Goal: Transaction & Acquisition: Purchase product/service

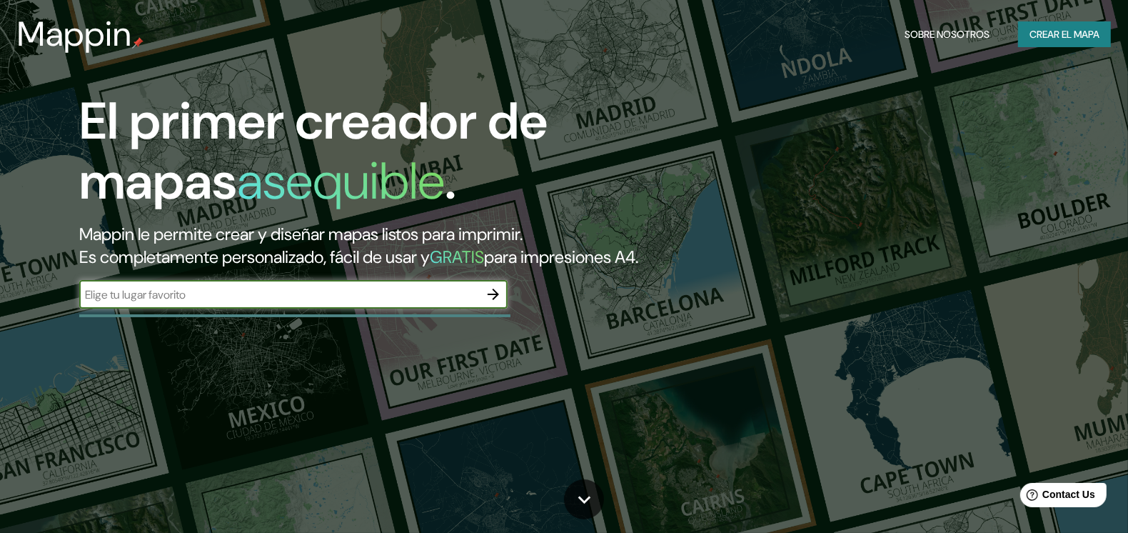
click at [326, 303] on input "text" at bounding box center [279, 294] width 400 height 16
type input "ITQ NORTE"
click at [497, 300] on icon "button" at bounding box center [493, 293] width 11 height 11
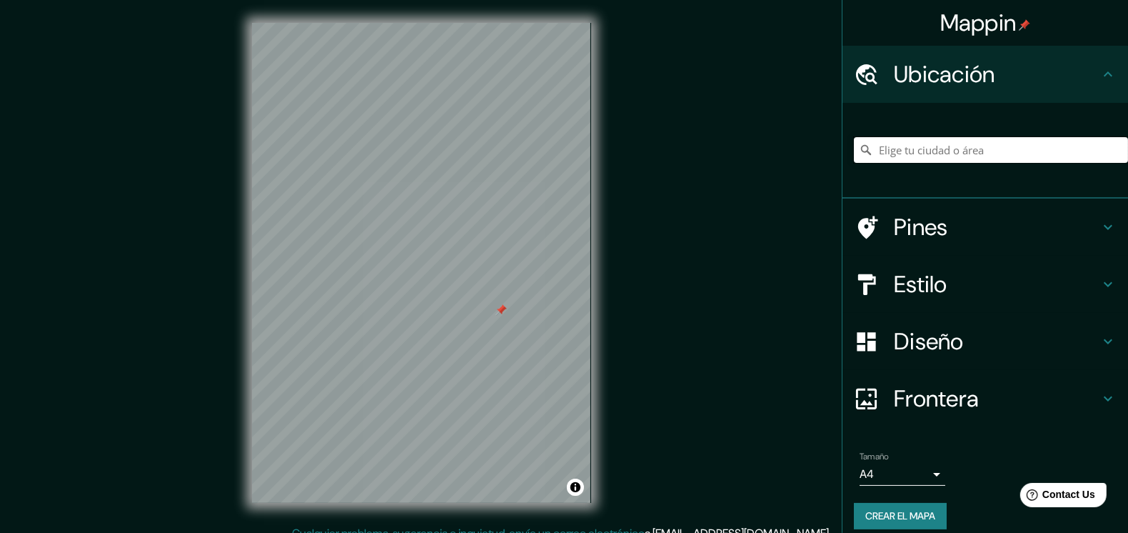
click at [910, 147] on input "Elige tu ciudad o área" at bounding box center [991, 150] width 274 height 26
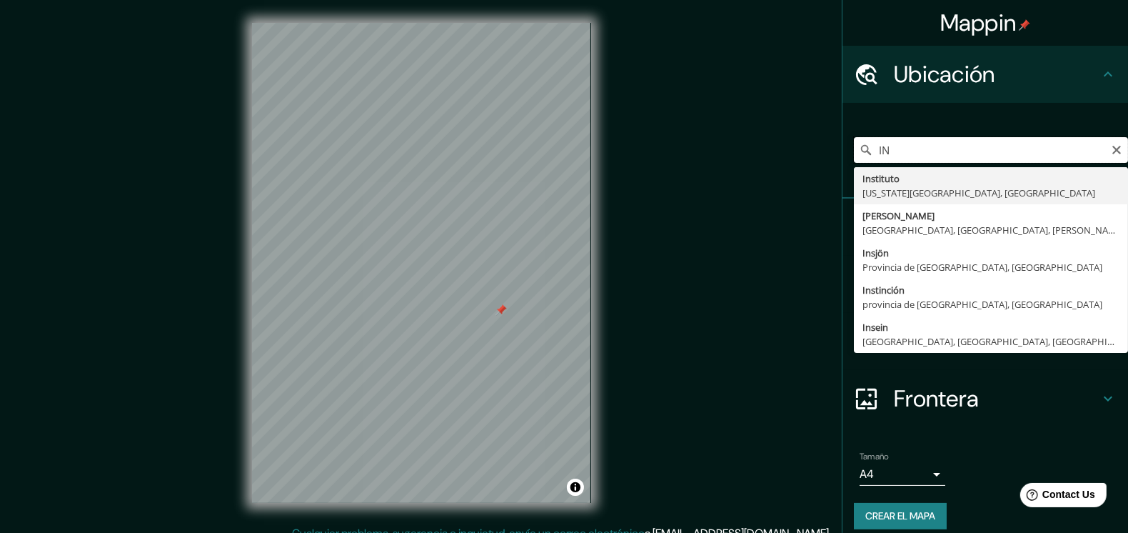
type input "I"
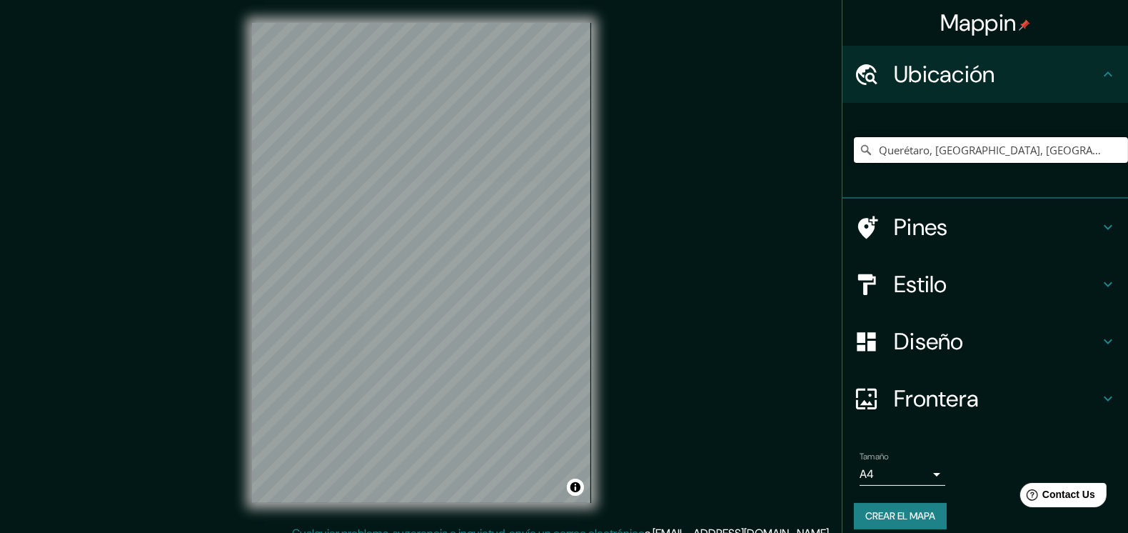
click at [910, 153] on input "Querétaro, [GEOGRAPHIC_DATA], [GEOGRAPHIC_DATA]" at bounding box center [991, 150] width 274 height 26
click at [1036, 144] on input "Querétaro, [GEOGRAPHIC_DATA], [GEOGRAPHIC_DATA]" at bounding box center [991, 150] width 274 height 26
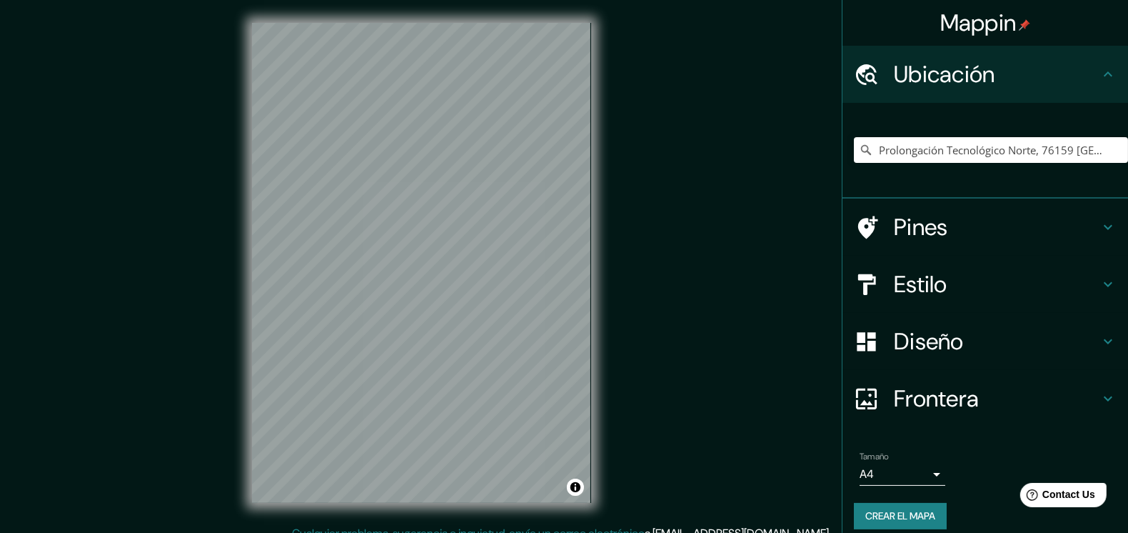
click at [957, 222] on h4 "Pines" at bounding box center [997, 227] width 206 height 29
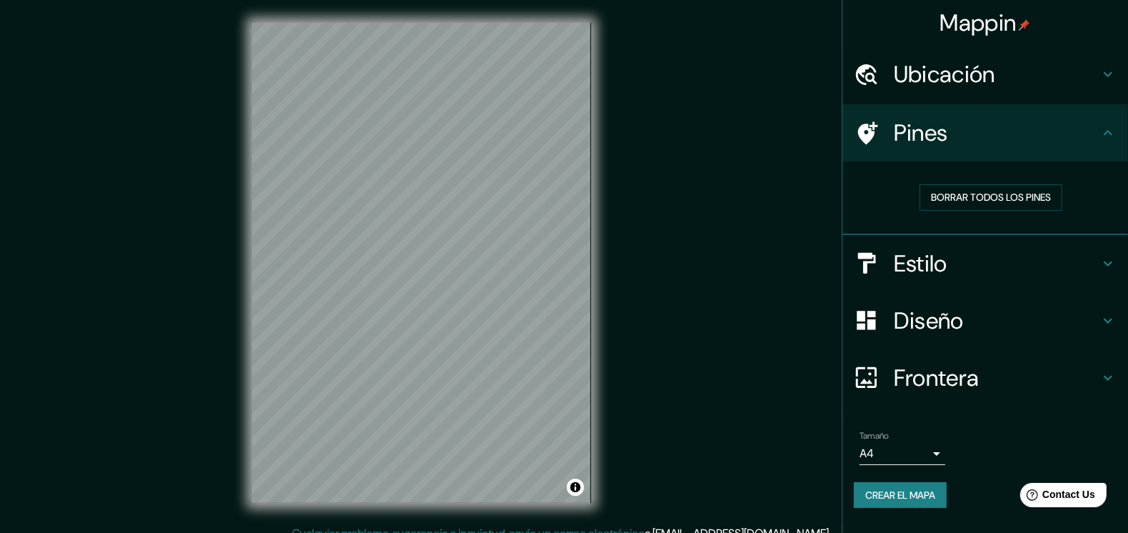
click at [1106, 131] on icon at bounding box center [1108, 132] width 17 height 17
click at [1105, 85] on div "Ubicación" at bounding box center [985, 74] width 286 height 57
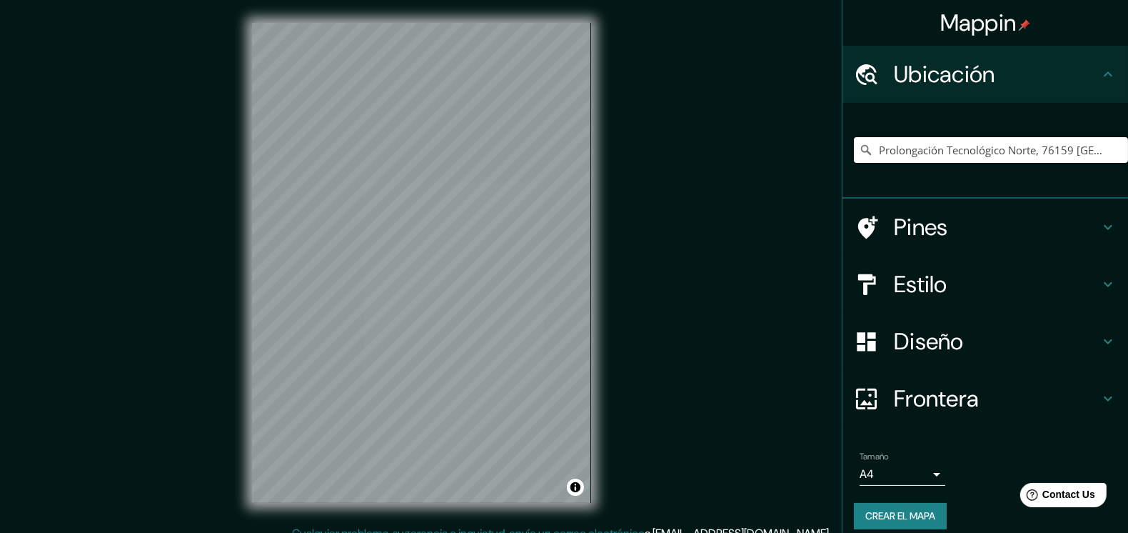
click at [1105, 85] on div "Ubicación" at bounding box center [985, 74] width 286 height 57
click at [1100, 76] on icon at bounding box center [1108, 74] width 17 height 17
click at [1100, 231] on icon at bounding box center [1108, 226] width 17 height 17
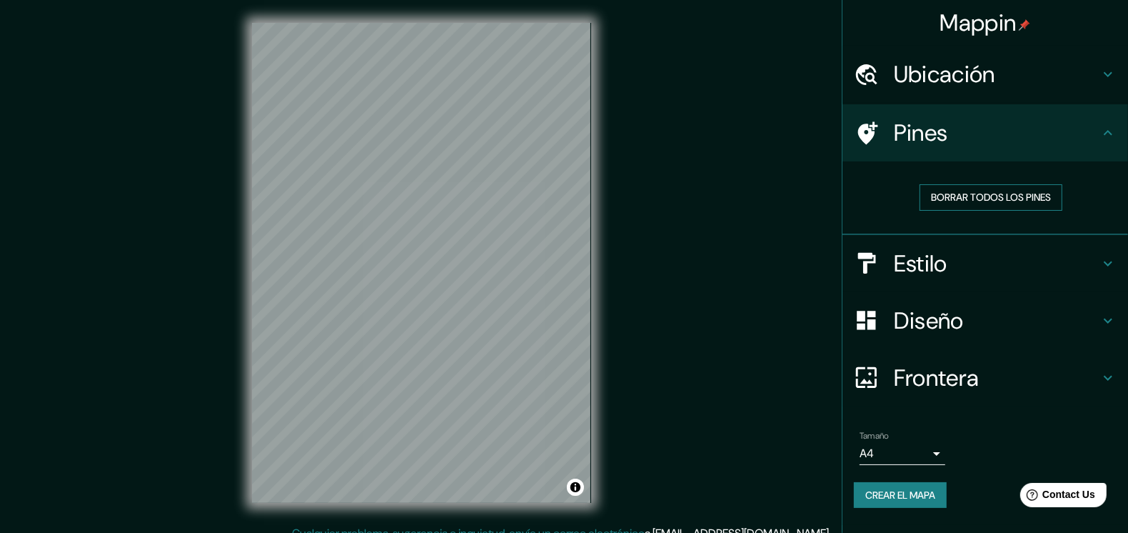
click at [978, 193] on font "Borrar todos los pines" at bounding box center [991, 197] width 120 height 18
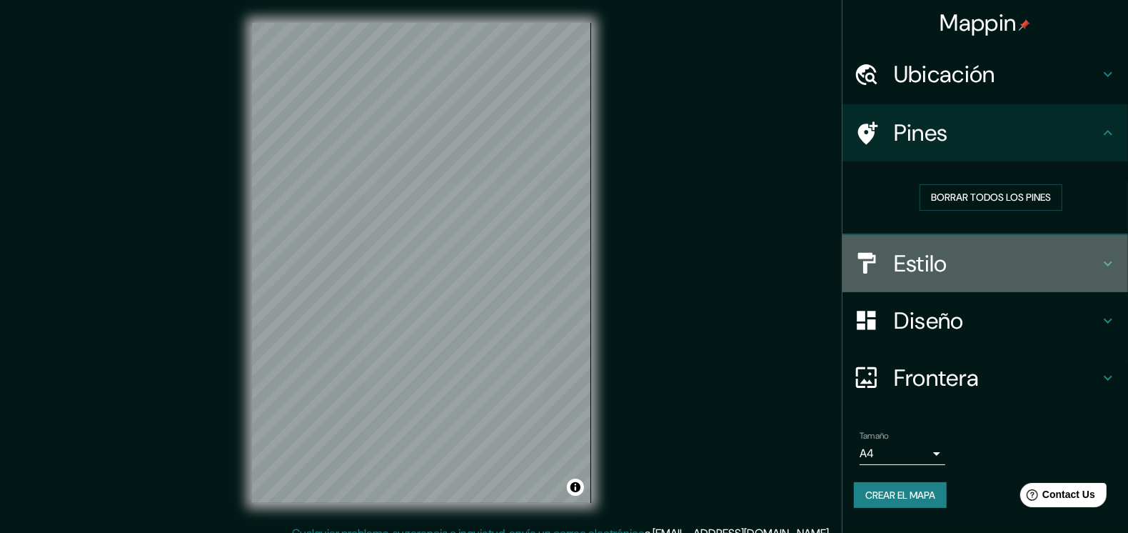
click at [1113, 248] on div "Estilo" at bounding box center [985, 263] width 286 height 57
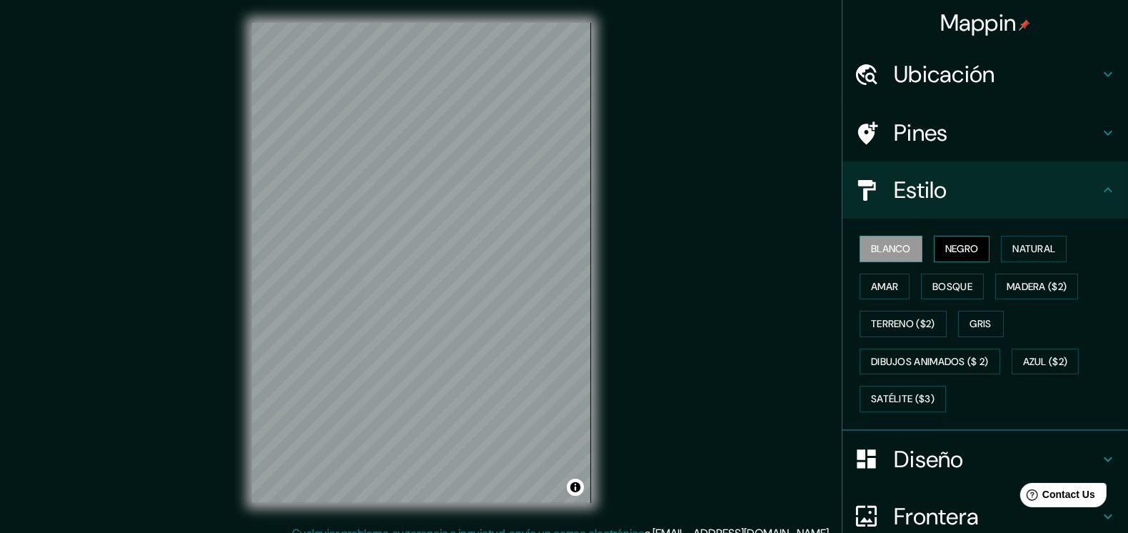
click at [967, 248] on font "Negro" at bounding box center [962, 249] width 34 height 18
click at [871, 246] on font "Blanco" at bounding box center [891, 249] width 40 height 18
click at [1037, 247] on font "Natural" at bounding box center [1033, 249] width 43 height 18
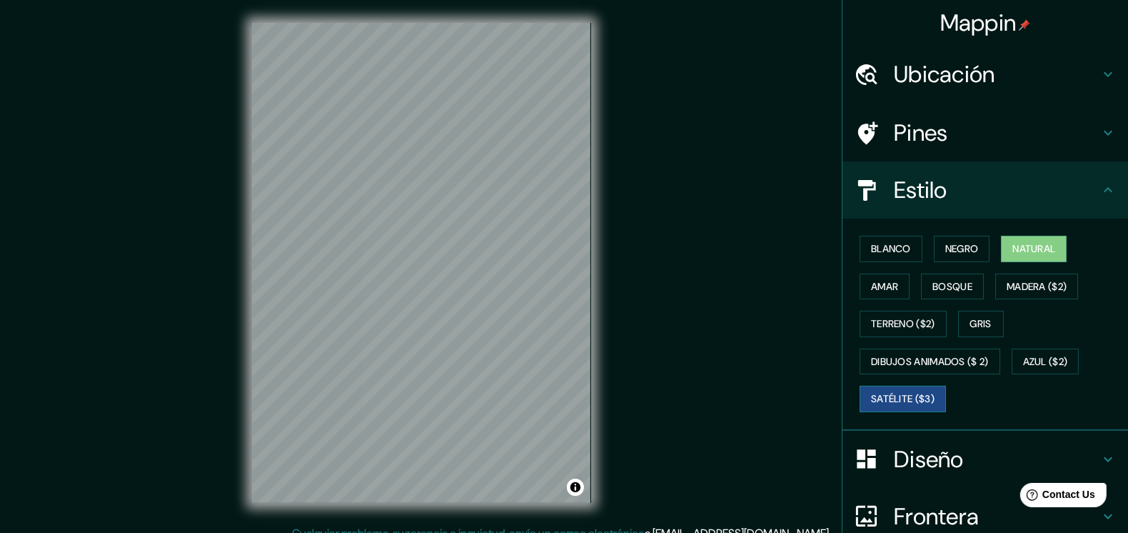
click at [910, 398] on font "Satélite ($3)" at bounding box center [903, 399] width 64 height 18
click at [914, 66] on h4 "Ubicación" at bounding box center [997, 74] width 206 height 29
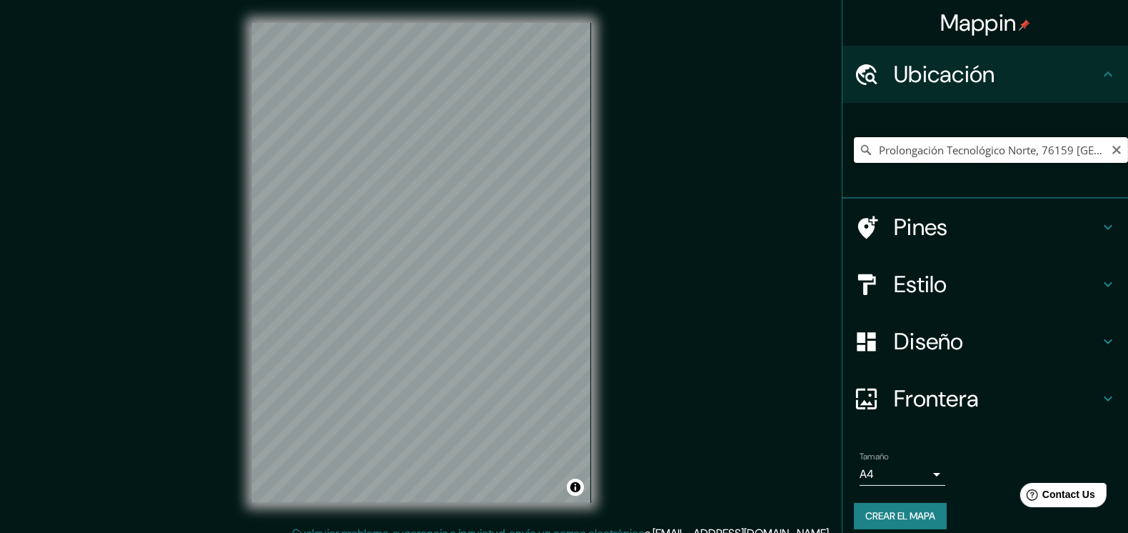
click at [997, 149] on input "Prolongación Tecnológico Norte, 76159 [GEOGRAPHIC_DATA], [GEOGRAPHIC_DATA], [GE…" at bounding box center [991, 150] width 274 height 26
click at [1071, 147] on input "Prolongación Tecnológico Norte, 76159 [GEOGRAPHIC_DATA], [GEOGRAPHIC_DATA], [GE…" at bounding box center [991, 150] width 274 height 26
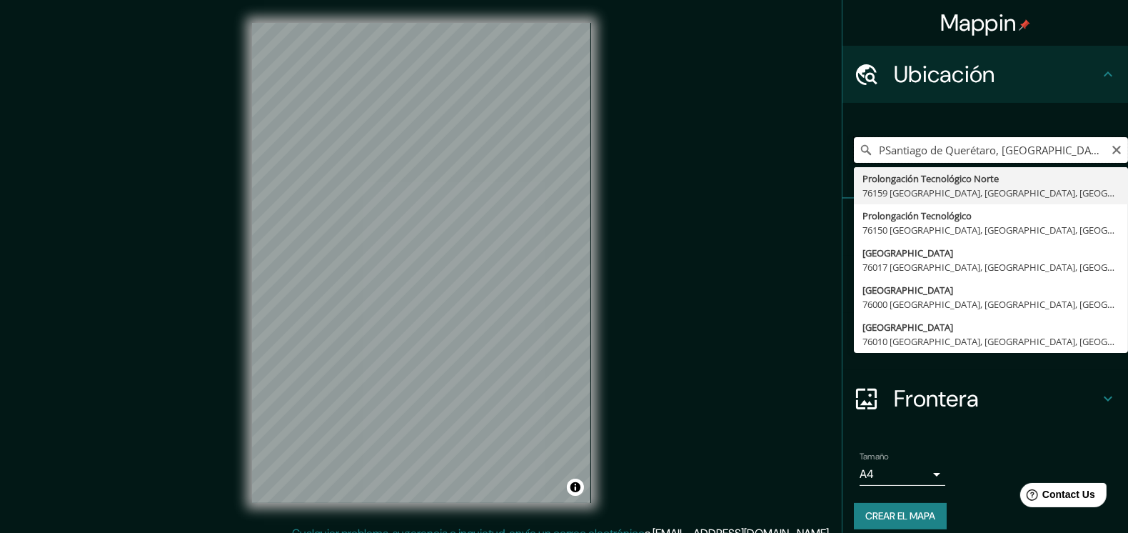
type input "Santiago de Querétaro, [GEOGRAPHIC_DATA], [GEOGRAPHIC_DATA]"
click at [1085, 157] on input "Santiago de Querétaro, [GEOGRAPHIC_DATA], [GEOGRAPHIC_DATA]" at bounding box center [991, 150] width 274 height 26
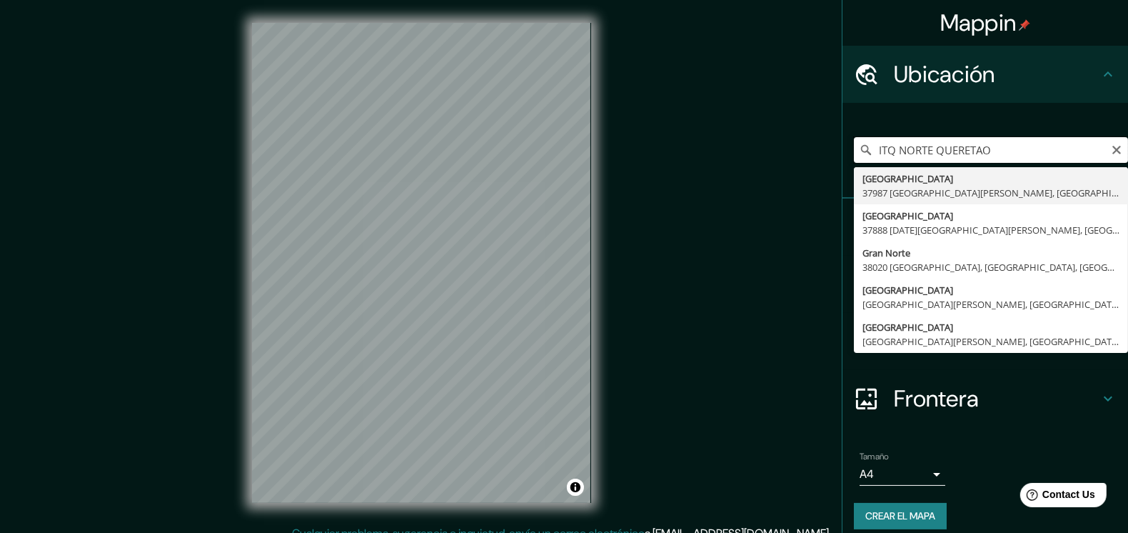
click at [885, 151] on input "ITQ NORTE QUERETAO" at bounding box center [991, 150] width 274 height 26
click at [890, 151] on input "ITQ NORTE QUERETAO" at bounding box center [991, 150] width 274 height 26
click at [889, 151] on input "ITQ NORTE QUERETAO" at bounding box center [991, 150] width 274 height 26
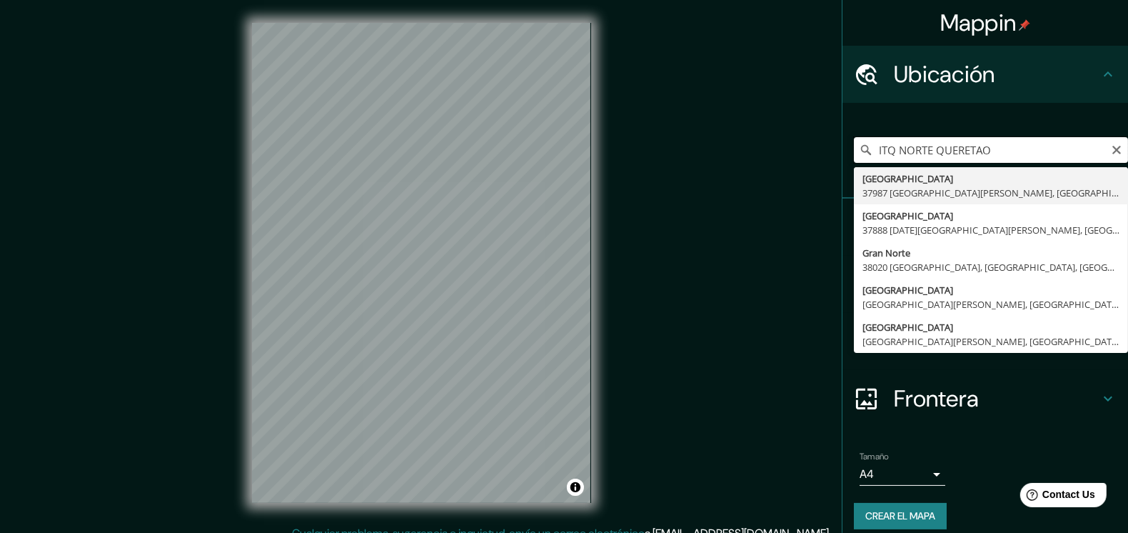
click at [885, 150] on input "ITQ NORTE QUERETAO" at bounding box center [991, 150] width 274 height 26
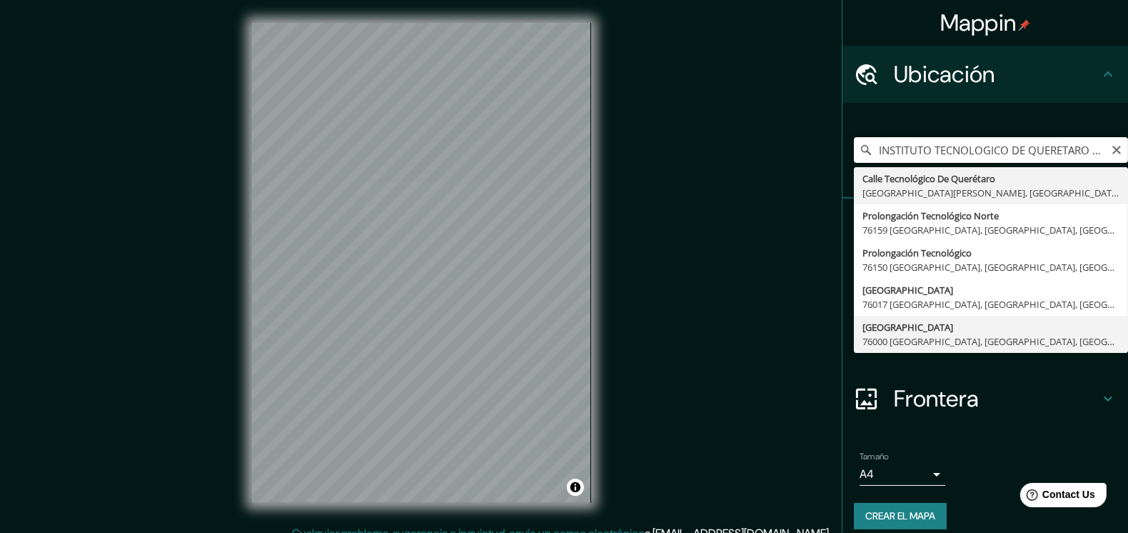
scroll to position [12, 0]
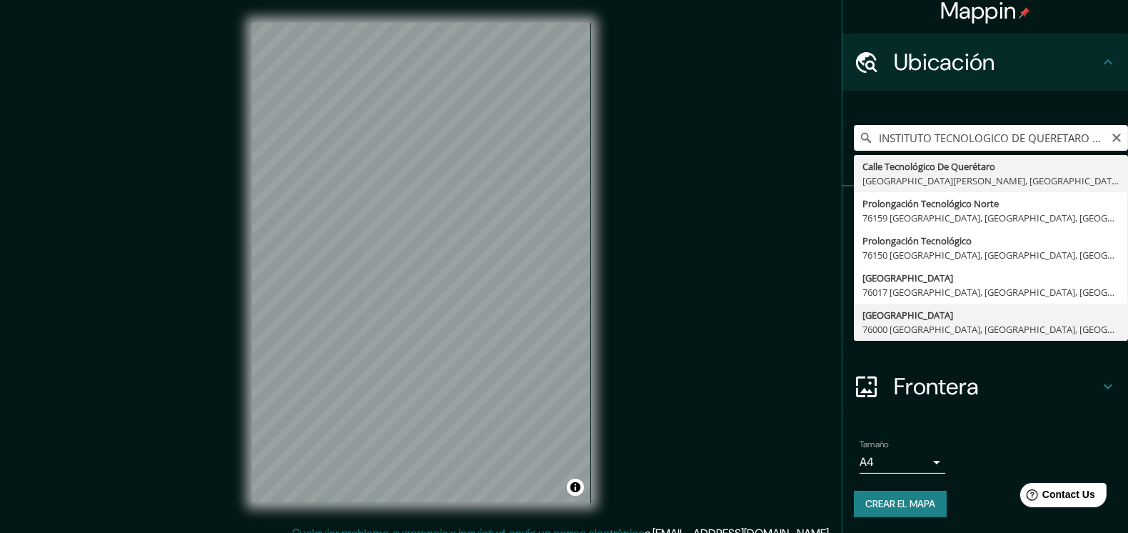
type input "[GEOGRAPHIC_DATA], [GEOGRAPHIC_DATA], [GEOGRAPHIC_DATA]"
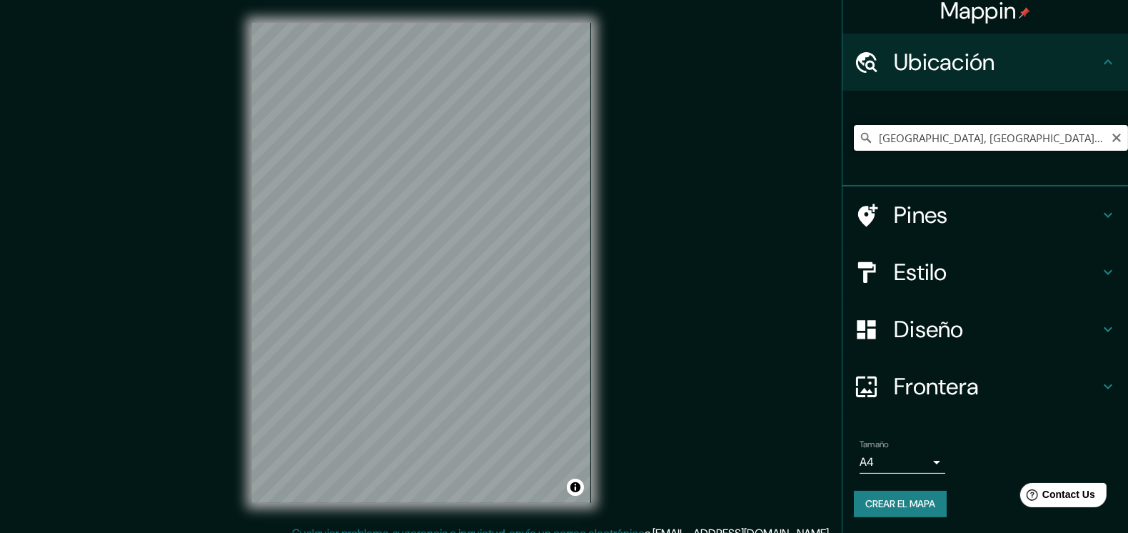
click at [989, 141] on input "[GEOGRAPHIC_DATA], [GEOGRAPHIC_DATA], [GEOGRAPHIC_DATA]" at bounding box center [991, 138] width 274 height 26
click at [930, 131] on input "Elige tu ciudad o área" at bounding box center [991, 138] width 274 height 26
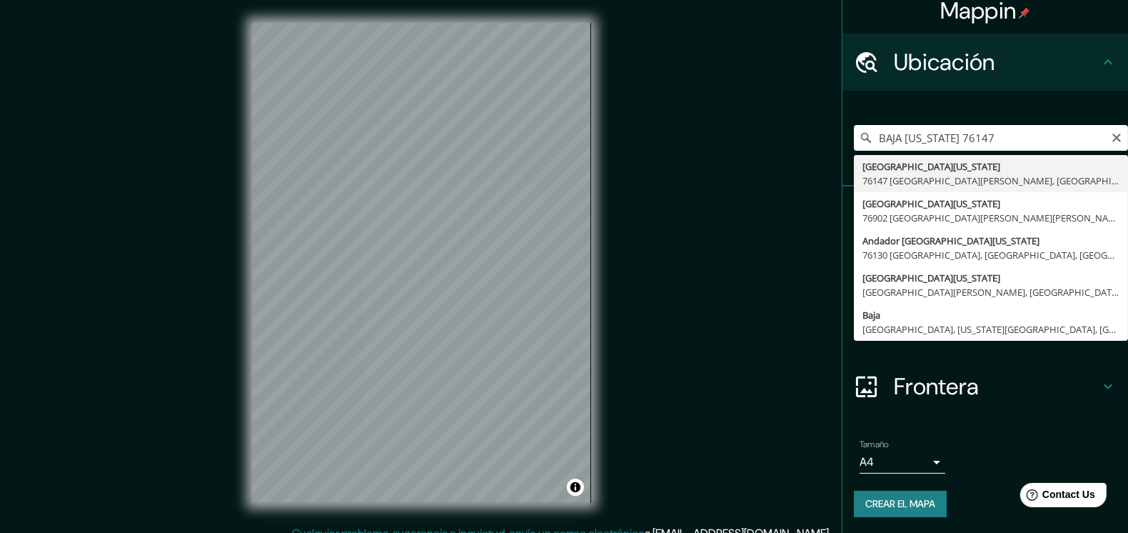
type input "[GEOGRAPHIC_DATA][US_STATE] [GEOGRAPHIC_DATA][PERSON_NAME], [GEOGRAPHIC_DATA], …"
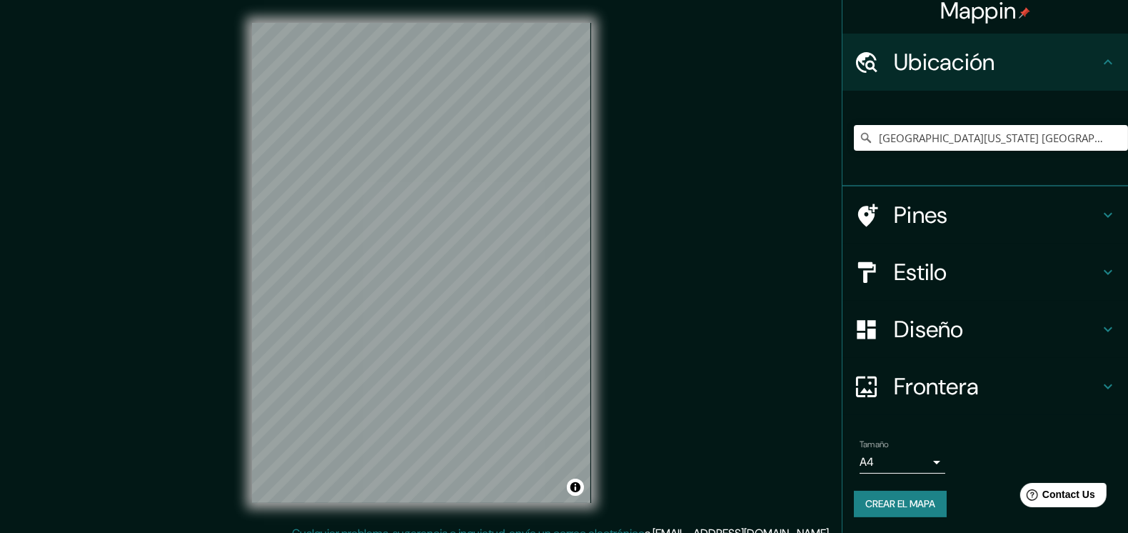
click at [619, 341] on div "Mappin Ubicación [GEOGRAPHIC_DATA][US_STATE] [GEOGRAPHIC_DATA][PERSON_NAME], [G…" at bounding box center [564, 274] width 1128 height 548
click at [646, 301] on div "Mappin Ubicación [GEOGRAPHIC_DATA][US_STATE] [GEOGRAPHIC_DATA][PERSON_NAME], [G…" at bounding box center [564, 274] width 1128 height 548
drag, startPoint x: 367, startPoint y: 327, endPoint x: 360, endPoint y: 322, distance: 8.7
click at [360, 322] on div at bounding box center [361, 318] width 11 height 11
click at [360, 318] on div at bounding box center [361, 318] width 11 height 11
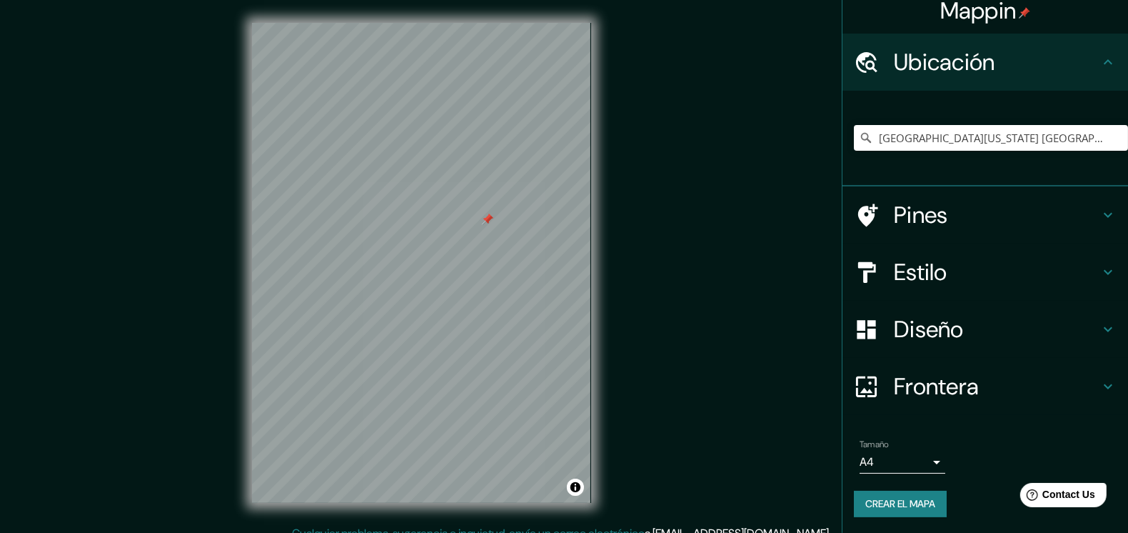
click at [1057, 216] on h4 "Pines" at bounding box center [997, 215] width 206 height 29
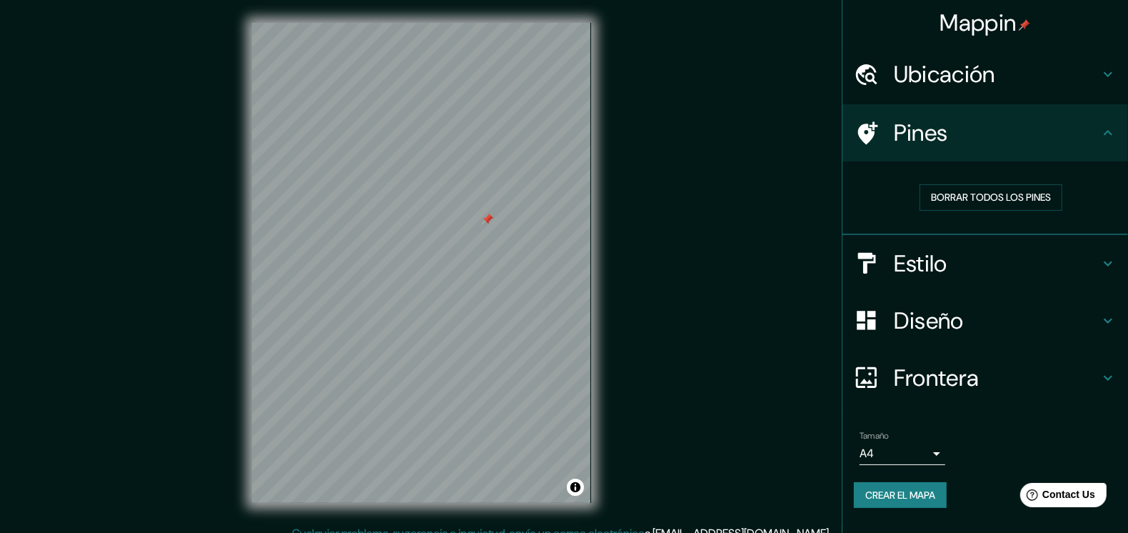
click at [1105, 129] on icon at bounding box center [1108, 132] width 17 height 17
click at [1087, 251] on h4 "Estilo" at bounding box center [997, 263] width 206 height 29
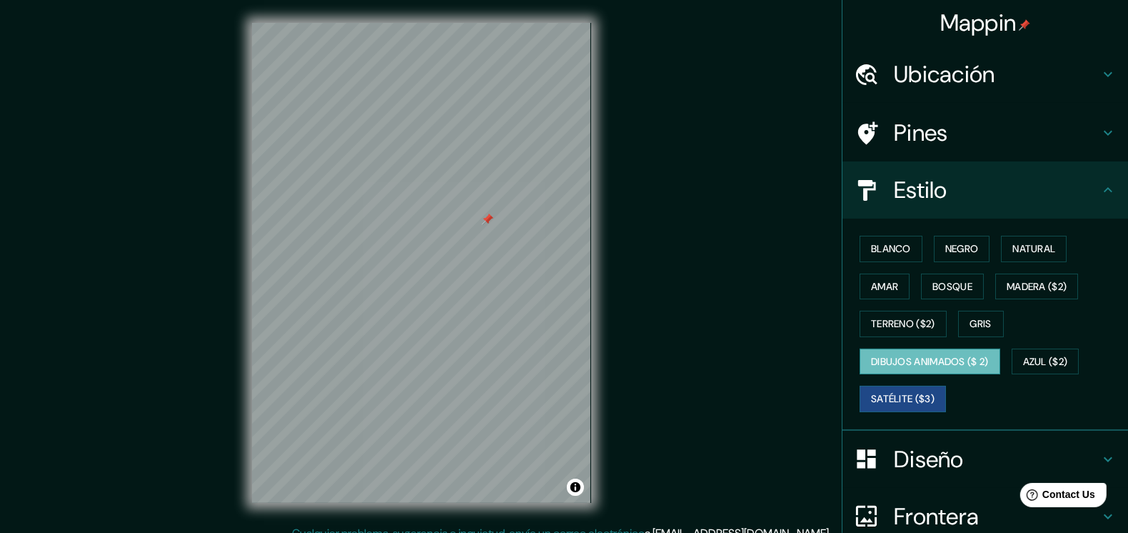
click at [938, 361] on font "Dibujos animados ($ 2)" at bounding box center [930, 362] width 118 height 18
click at [1037, 356] on font "Azul ($2)" at bounding box center [1045, 362] width 45 height 18
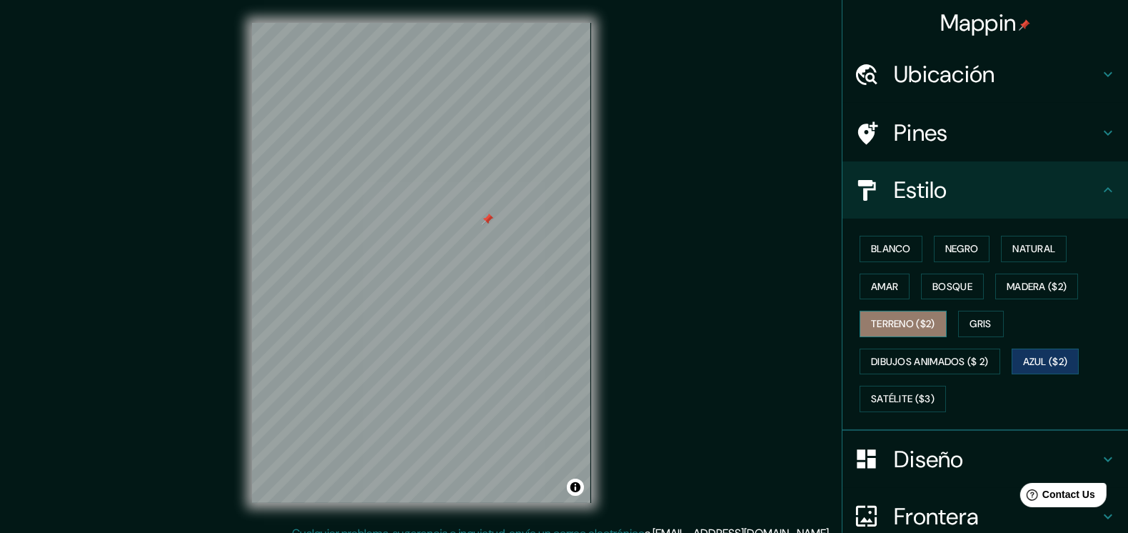
click at [906, 320] on font "Terreno ($2)" at bounding box center [903, 324] width 64 height 18
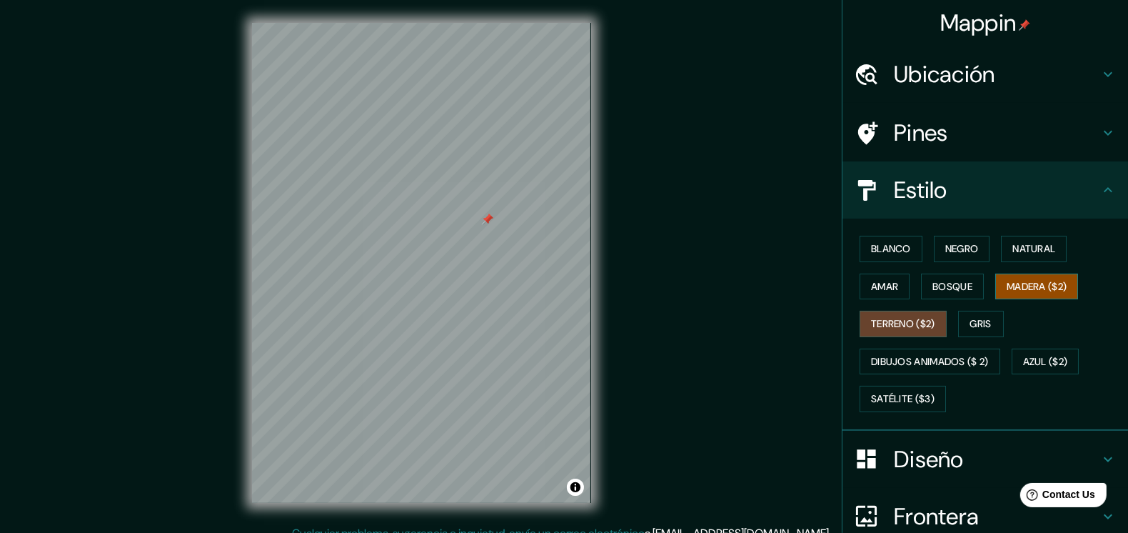
click at [1048, 286] on font "Madera ($2)" at bounding box center [1037, 287] width 60 height 18
click at [958, 328] on button "Gris" at bounding box center [981, 324] width 46 height 26
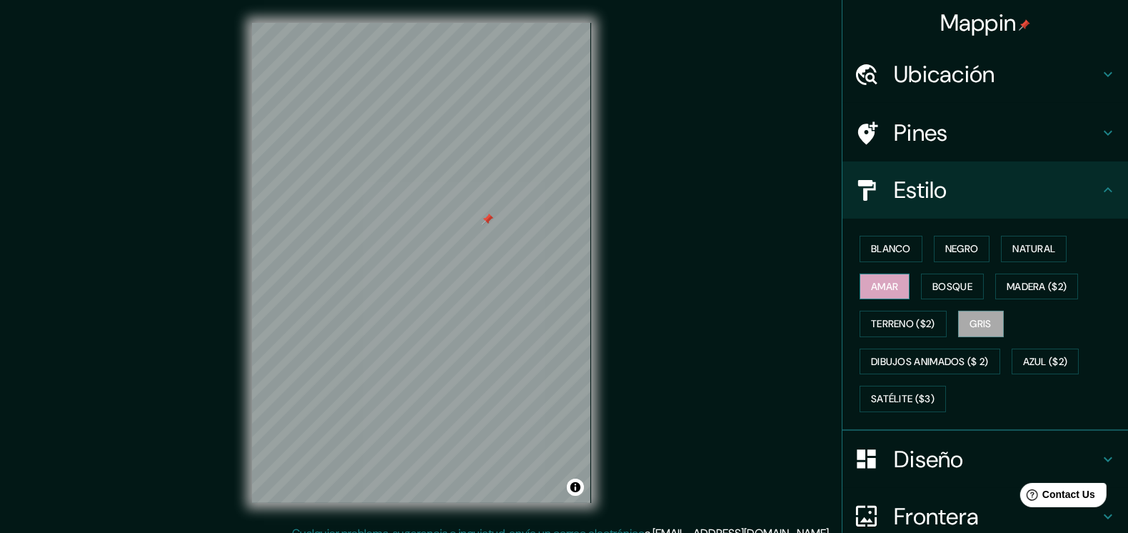
click at [880, 286] on font "Amar" at bounding box center [884, 287] width 27 height 18
click at [957, 268] on div "Blanco Negro Natural [PERSON_NAME] ($2) Terreno ($2) Gris Dibujos animados ($ 2…" at bounding box center [991, 324] width 274 height 188
click at [954, 283] on font "Bosque" at bounding box center [952, 287] width 40 height 18
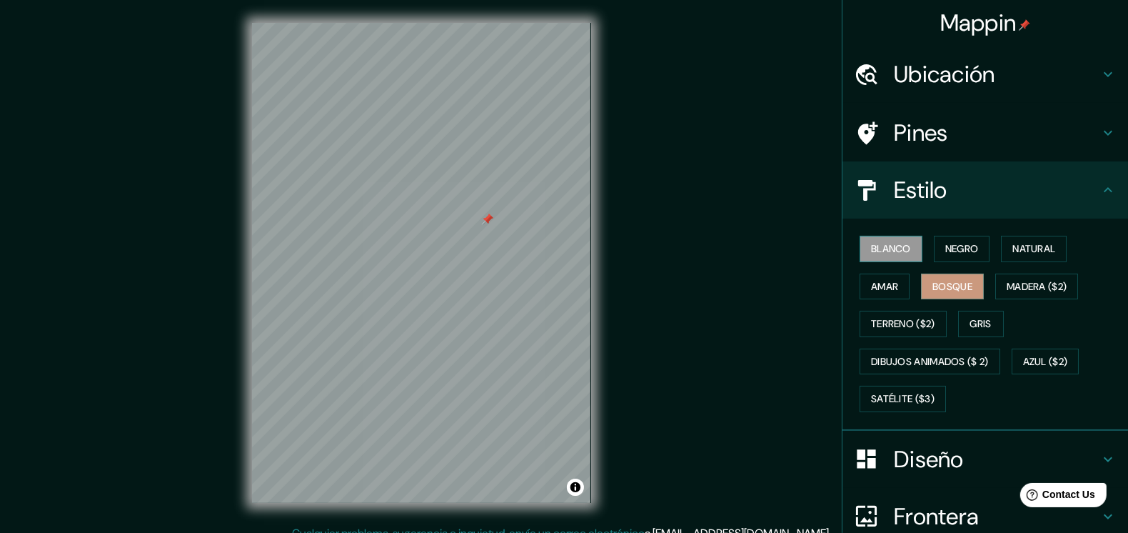
click at [878, 250] on font "Blanco" at bounding box center [891, 249] width 40 height 18
click at [1014, 251] on font "Natural" at bounding box center [1033, 249] width 43 height 18
click at [921, 288] on button "Bosque" at bounding box center [952, 286] width 63 height 26
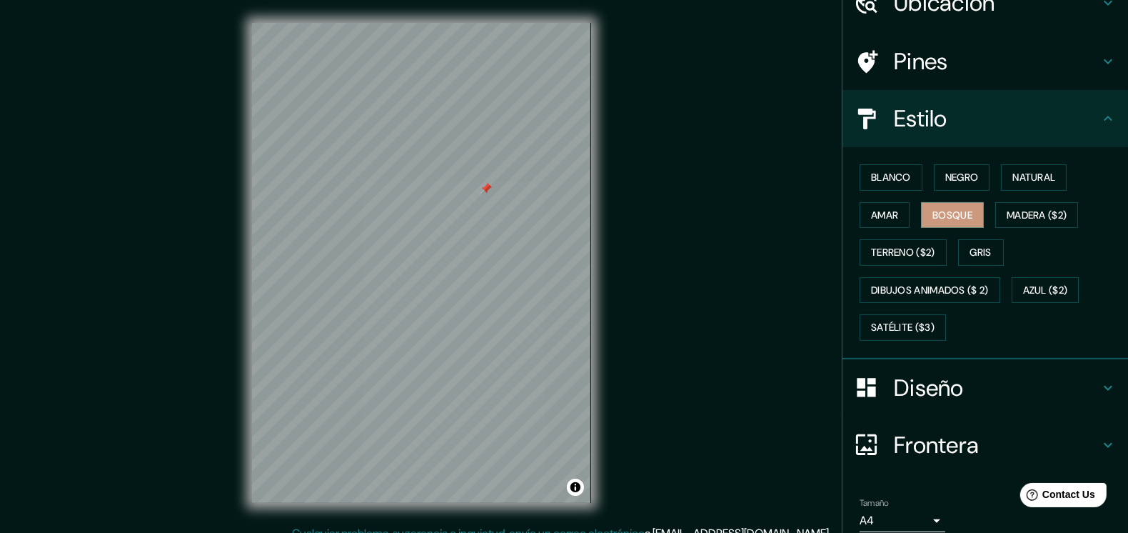
scroll to position [128, 0]
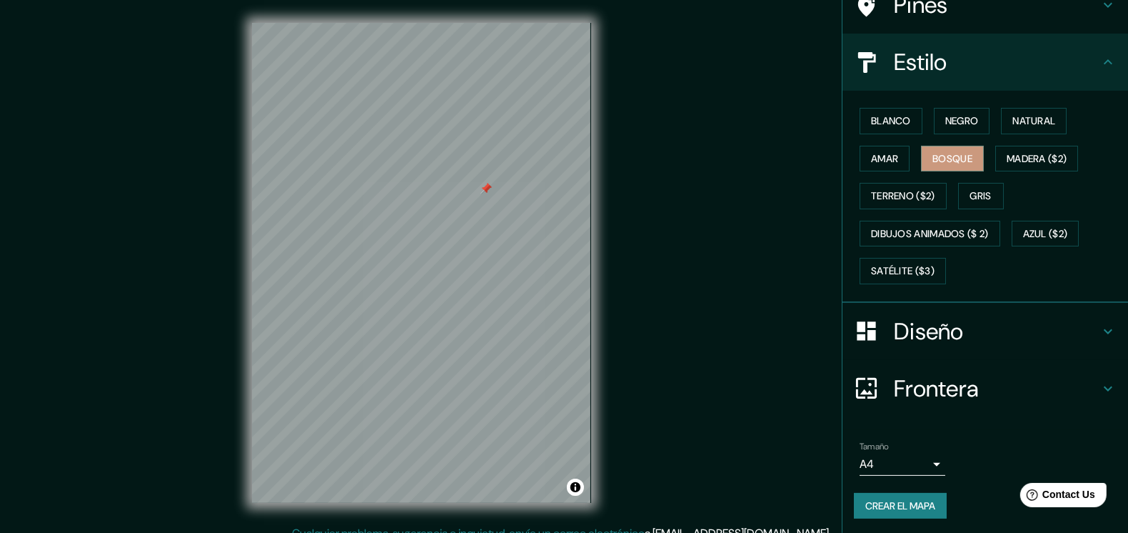
click at [997, 329] on h4 "Diseño" at bounding box center [997, 331] width 206 height 29
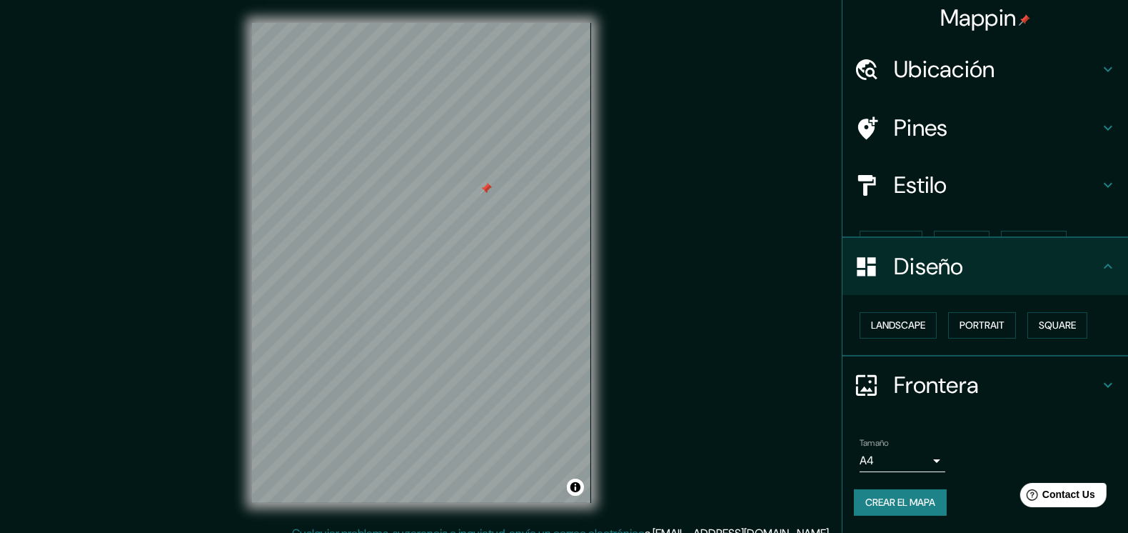
scroll to position [0, 0]
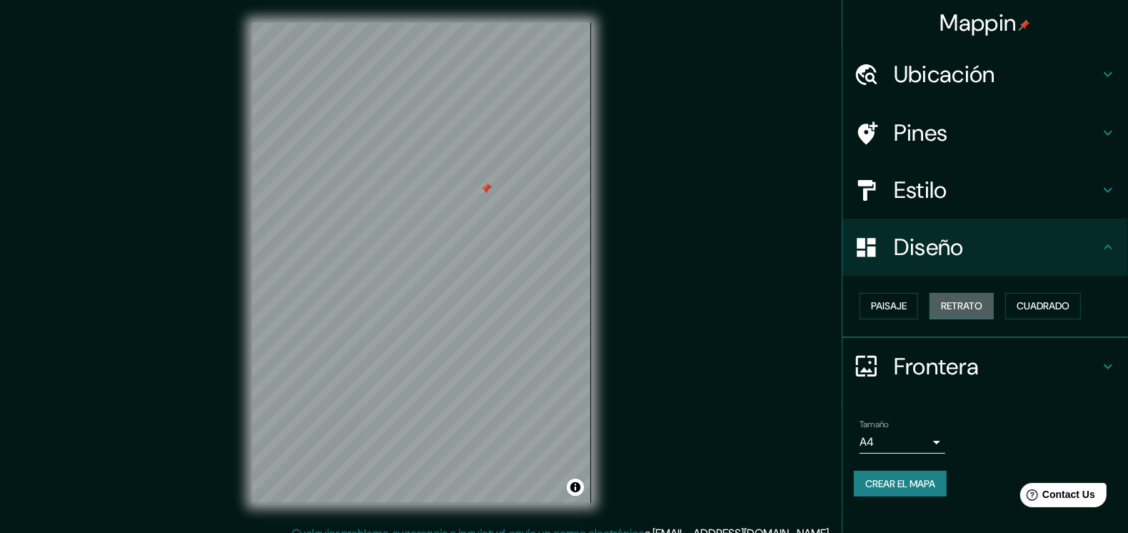
click at [982, 309] on font "Retrato" at bounding box center [961, 306] width 41 height 18
click at [902, 298] on font "Paisaje" at bounding box center [889, 306] width 36 height 18
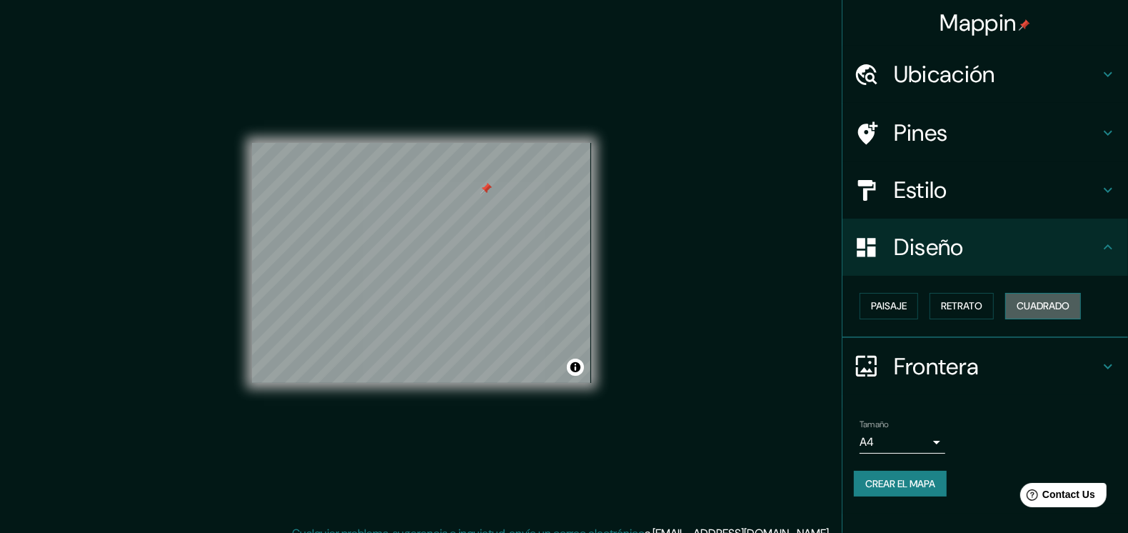
click at [1042, 298] on font "Cuadrado" at bounding box center [1043, 306] width 53 height 18
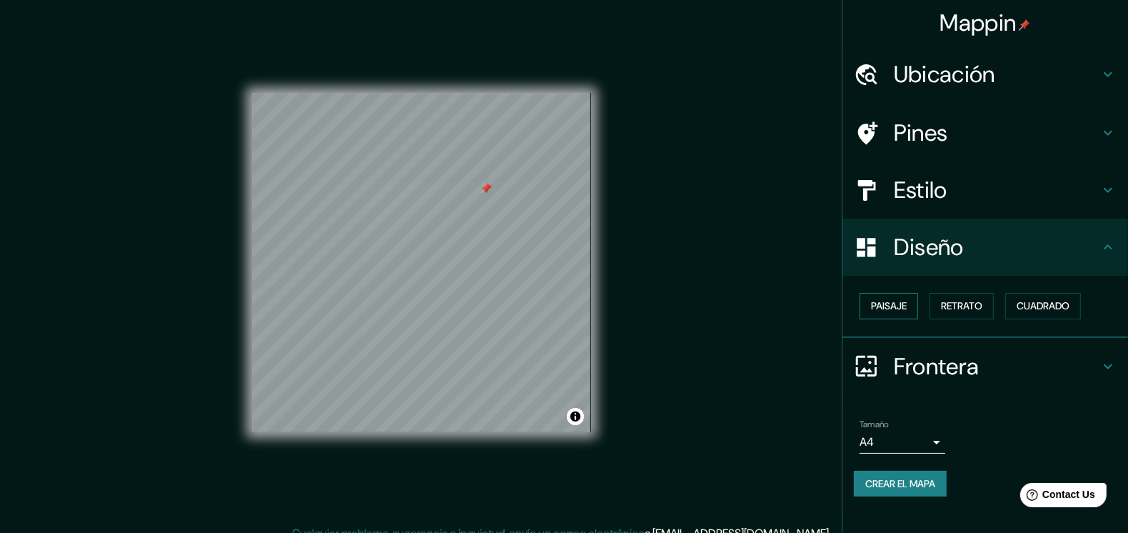
click at [883, 300] on font "Paisaje" at bounding box center [889, 306] width 36 height 18
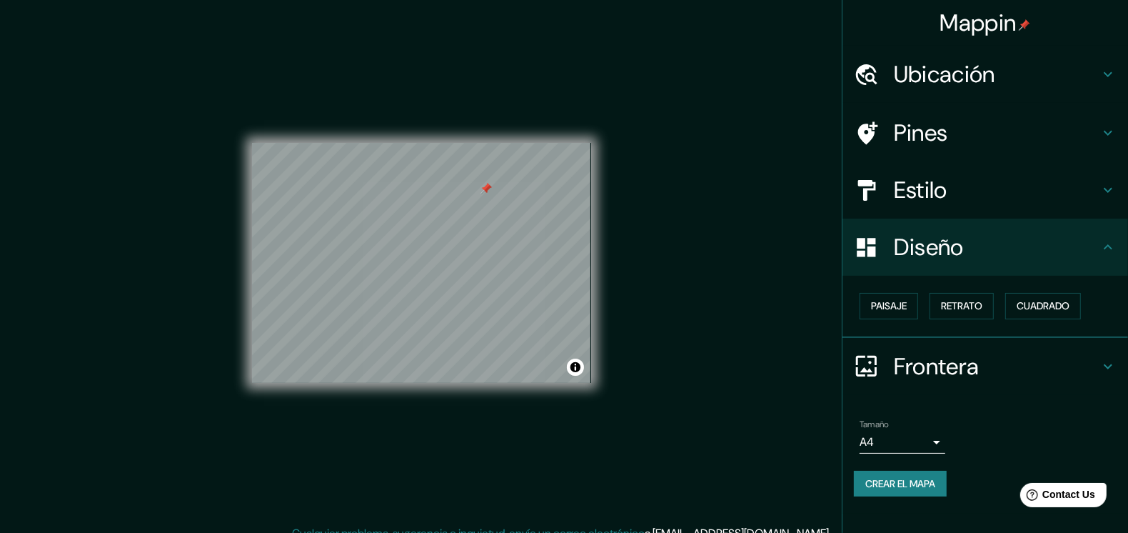
scroll to position [15, 0]
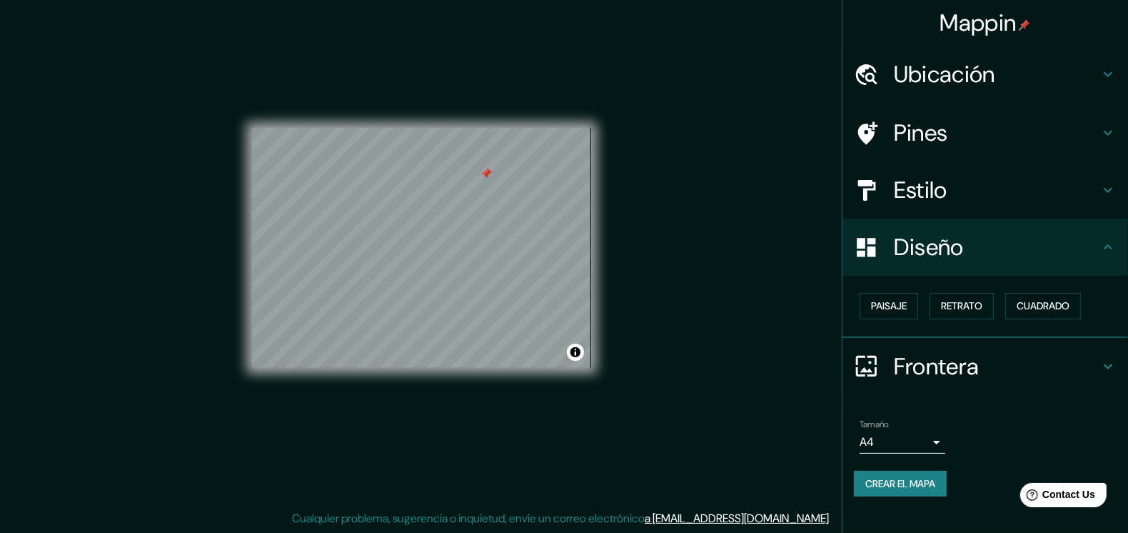
click at [1040, 350] on div "Frontera" at bounding box center [985, 366] width 286 height 57
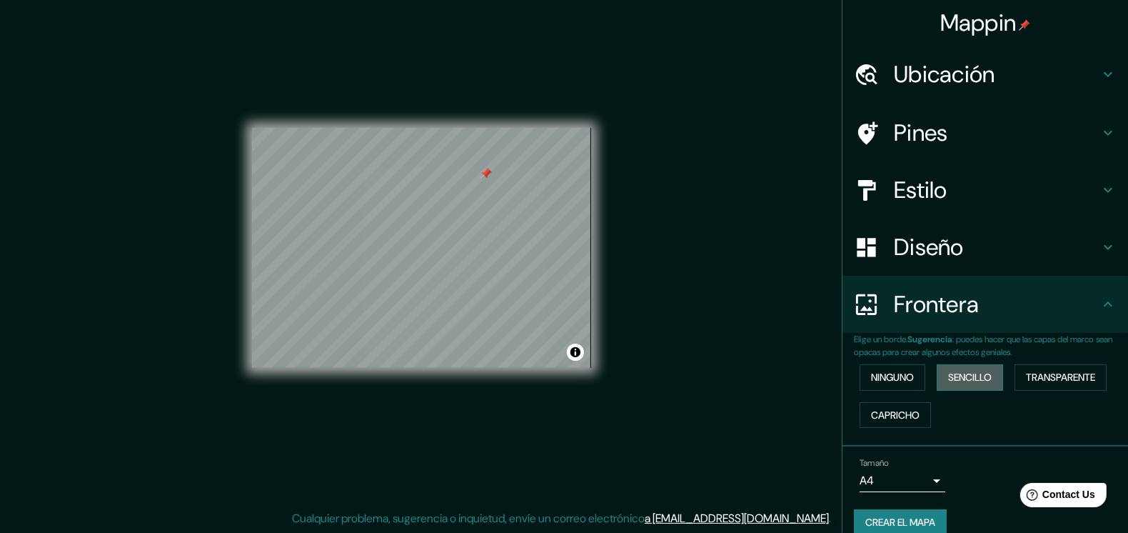
click at [977, 368] on font "Sencillo" at bounding box center [970, 377] width 44 height 18
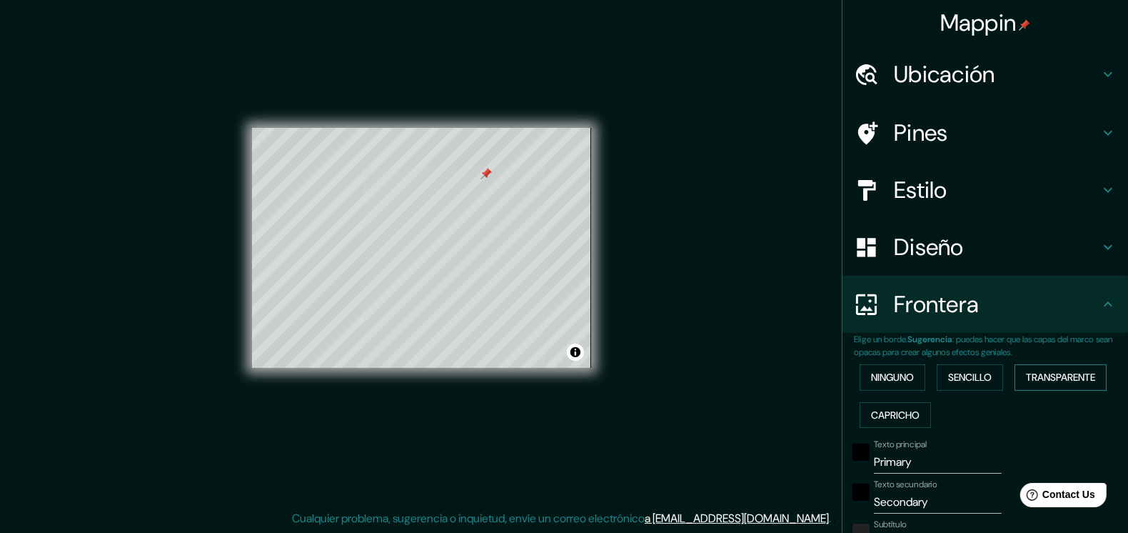
click at [1084, 369] on font "Transparente" at bounding box center [1060, 377] width 69 height 18
click at [883, 404] on button "Capricho" at bounding box center [895, 415] width 71 height 26
click at [871, 383] on font "Ninguno" at bounding box center [892, 377] width 43 height 18
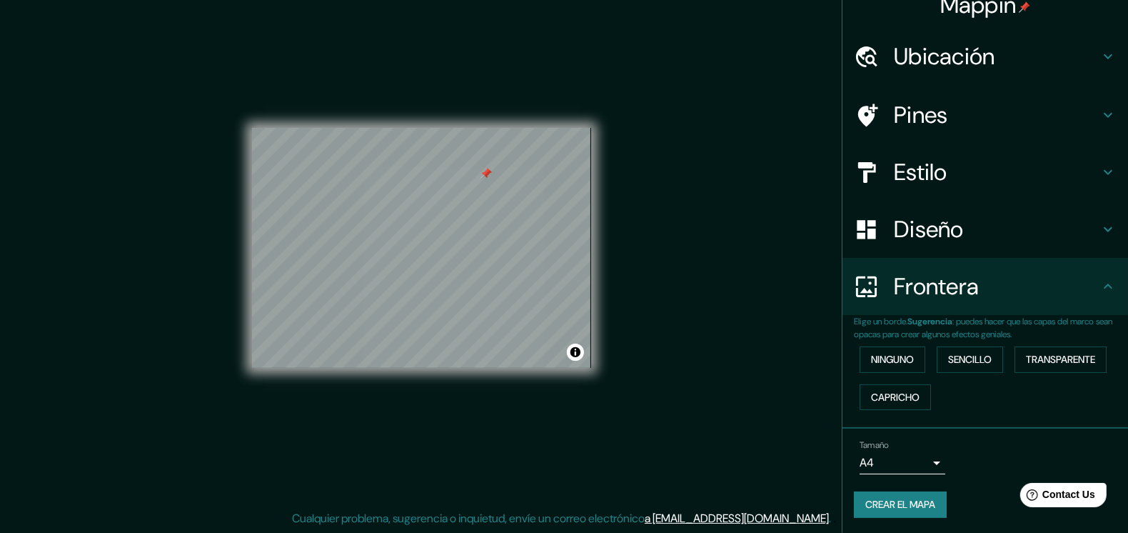
scroll to position [0, 0]
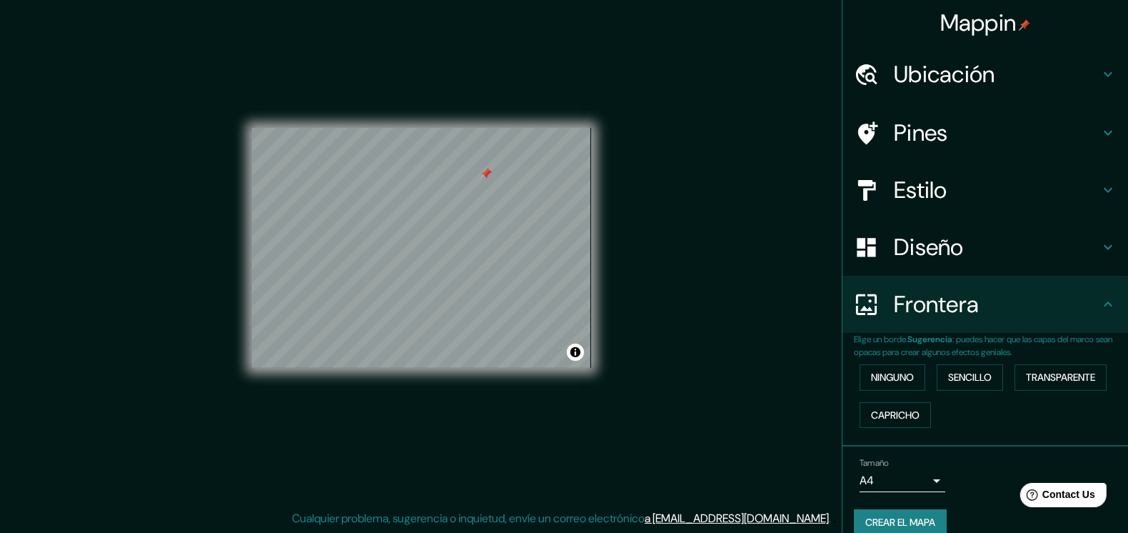
click at [1000, 240] on h4 "Diseño" at bounding box center [997, 247] width 206 height 29
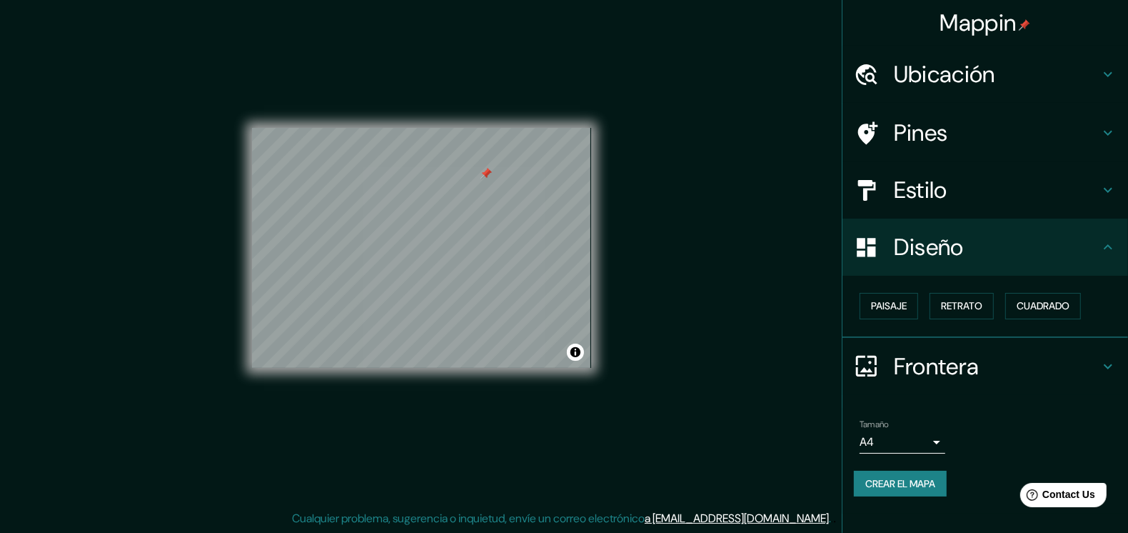
click at [978, 135] on h4 "Pines" at bounding box center [997, 133] width 206 height 29
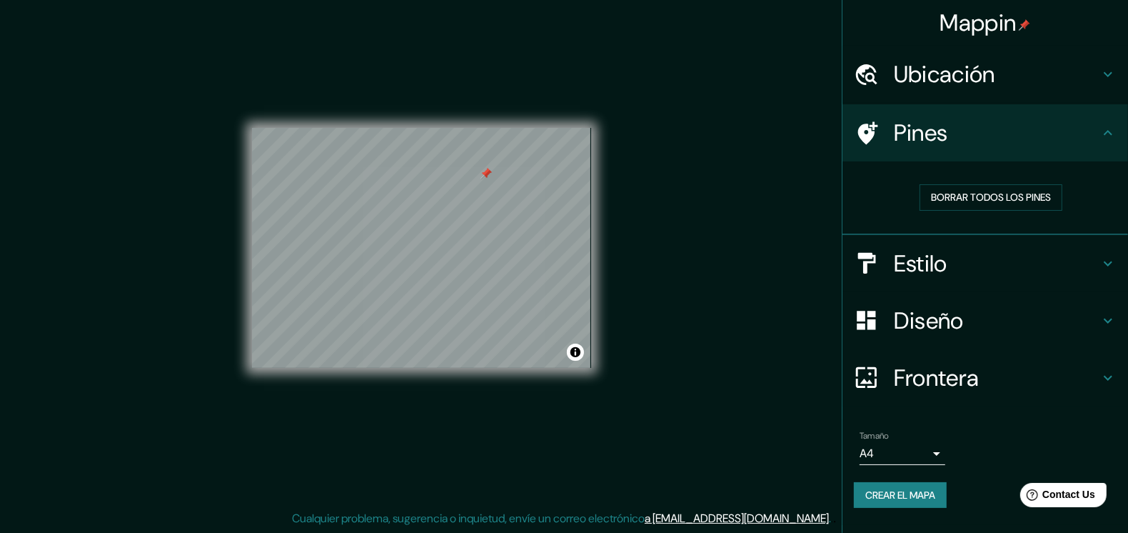
click at [951, 261] on h4 "Estilo" at bounding box center [997, 263] width 206 height 29
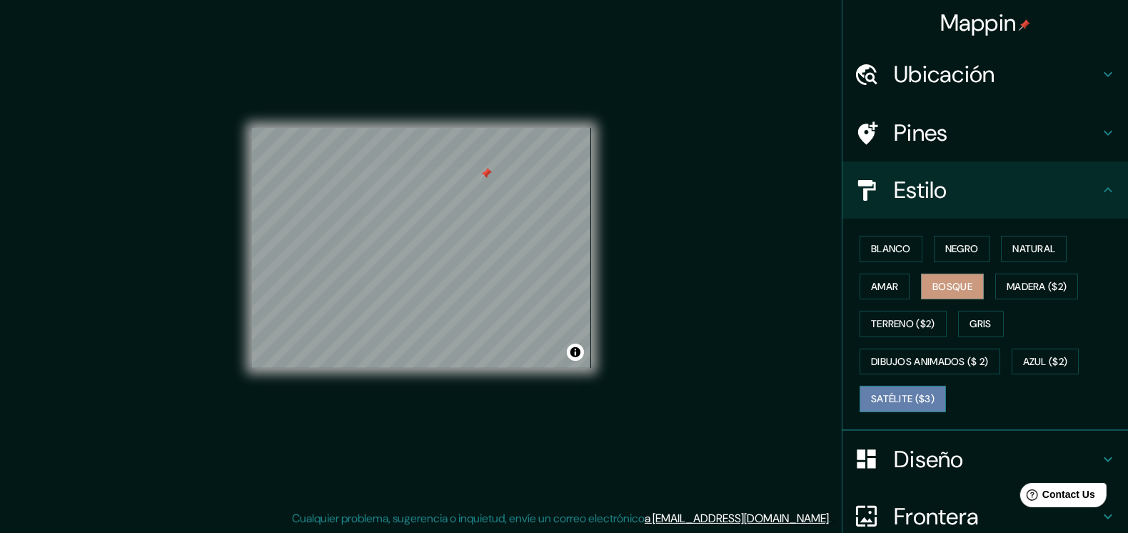
click at [913, 393] on font "Satélite ($3)" at bounding box center [903, 399] width 64 height 18
click at [946, 396] on div "Blanco Negro Natural [PERSON_NAME] ($2) Terreno ($2) Gris Dibujos animados ($ 2…" at bounding box center [991, 324] width 274 height 188
click at [900, 394] on font "Satélite ($3)" at bounding box center [903, 399] width 64 height 18
click at [906, 398] on font "Satélite ($3)" at bounding box center [903, 399] width 64 height 18
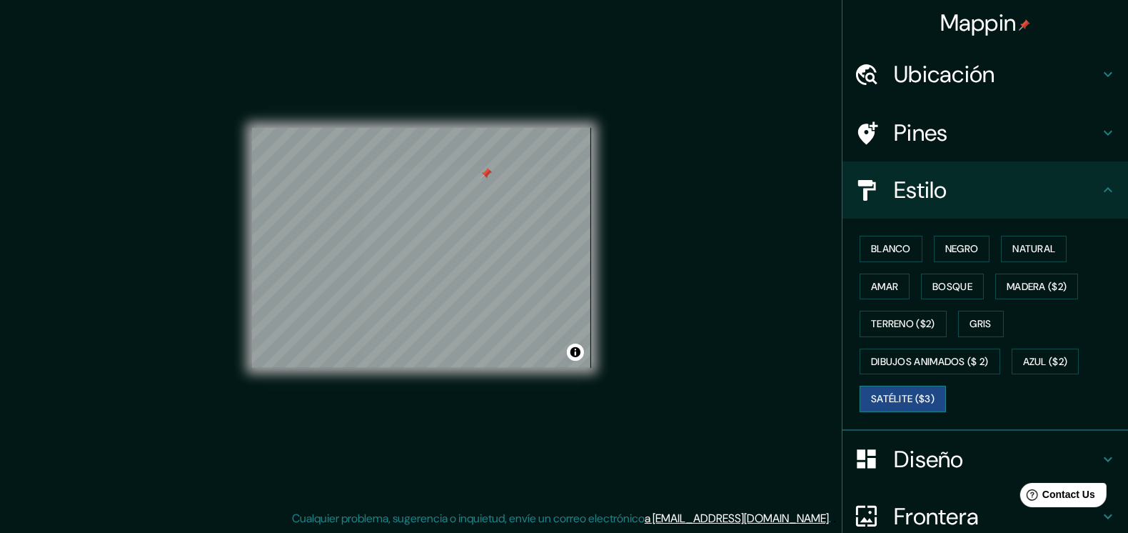
click at [906, 398] on font "Satélite ($3)" at bounding box center [903, 399] width 64 height 18
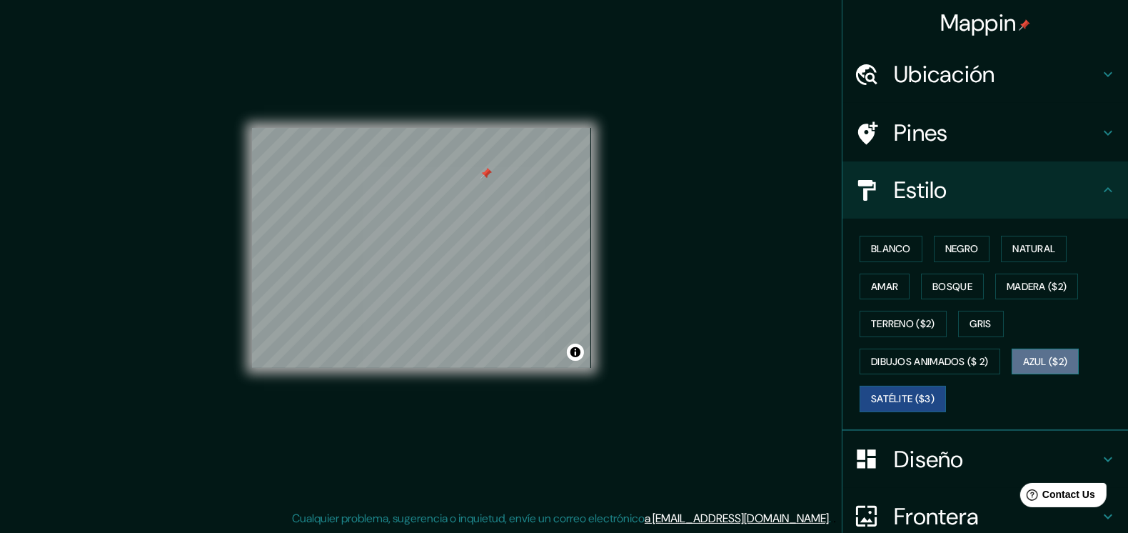
click at [1050, 356] on font "Azul ($2)" at bounding box center [1045, 362] width 45 height 18
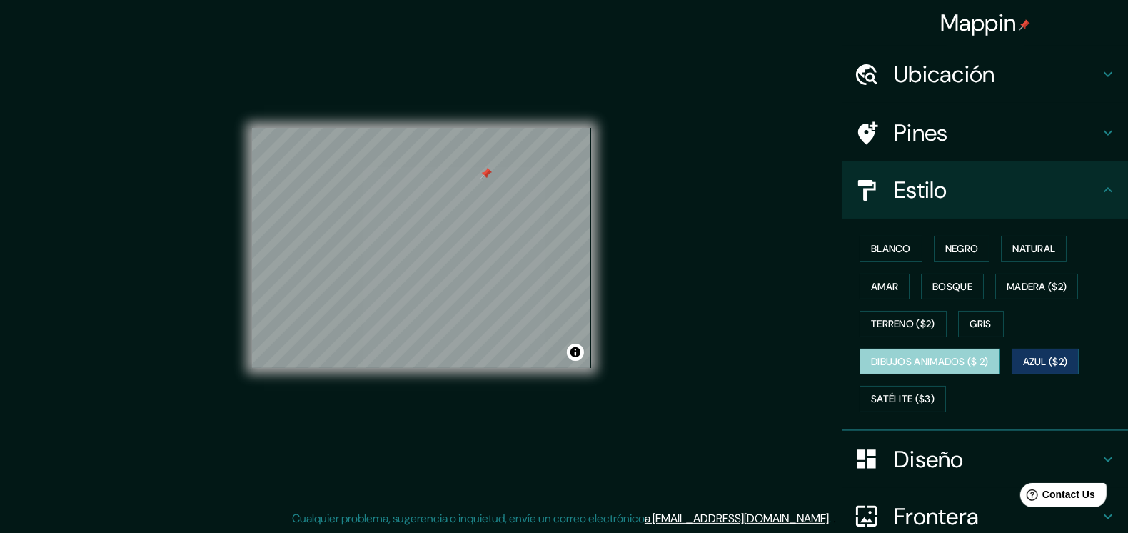
click at [963, 357] on font "Dibujos animados ($ 2)" at bounding box center [930, 362] width 118 height 18
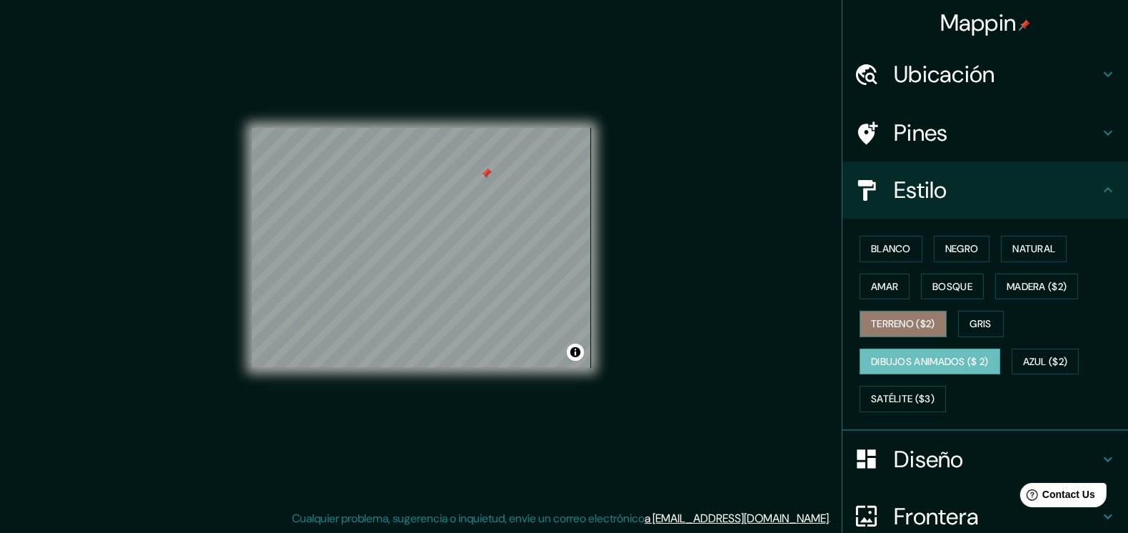
click at [902, 329] on font "Terreno ($2)" at bounding box center [903, 324] width 64 height 18
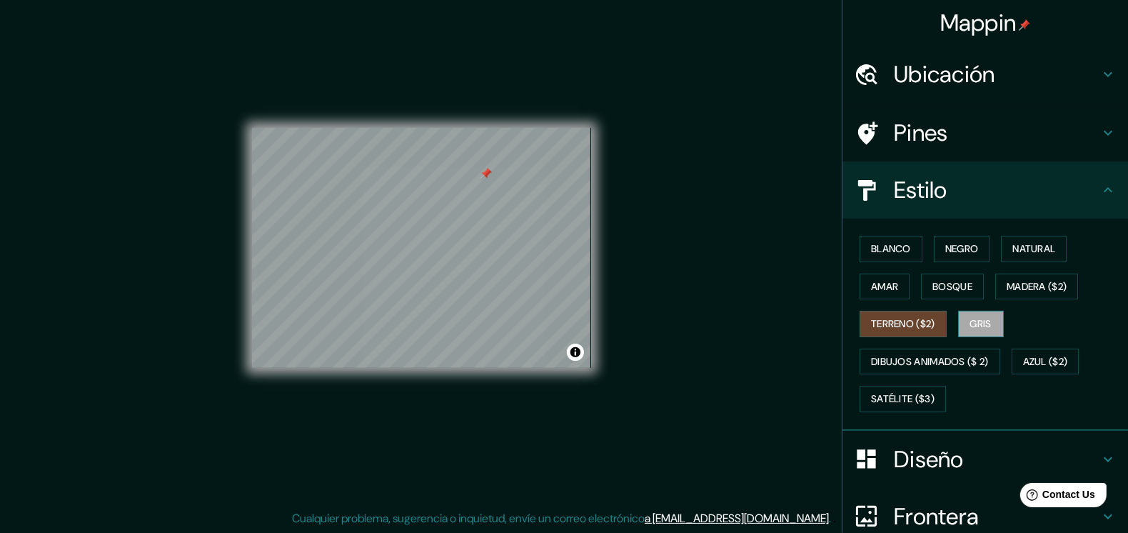
click at [978, 319] on font "Gris" at bounding box center [980, 324] width 21 height 18
click at [872, 283] on font "Amar" at bounding box center [884, 287] width 27 height 18
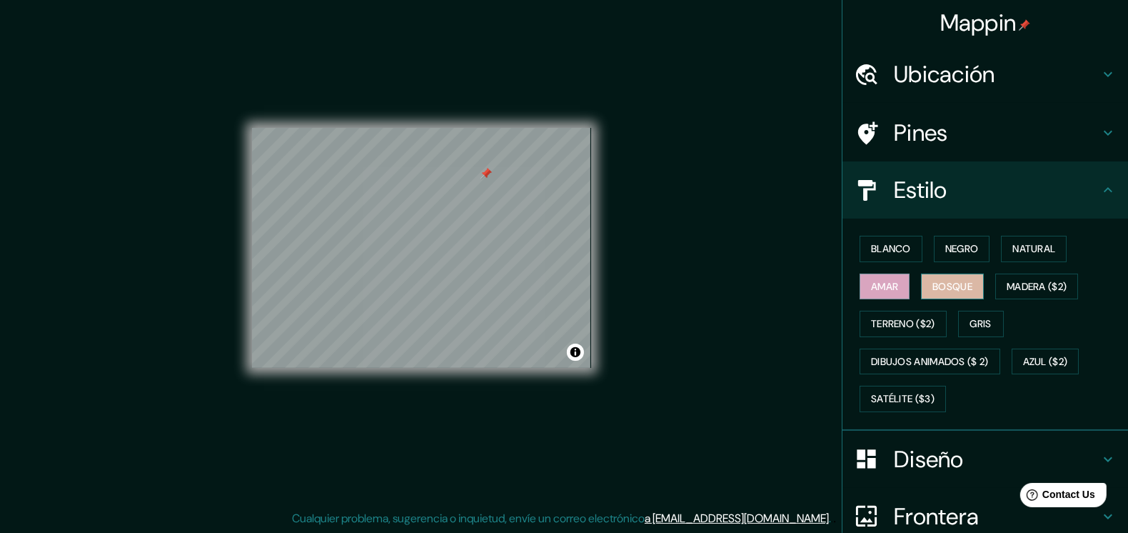
click at [932, 280] on font "Bosque" at bounding box center [952, 287] width 40 height 18
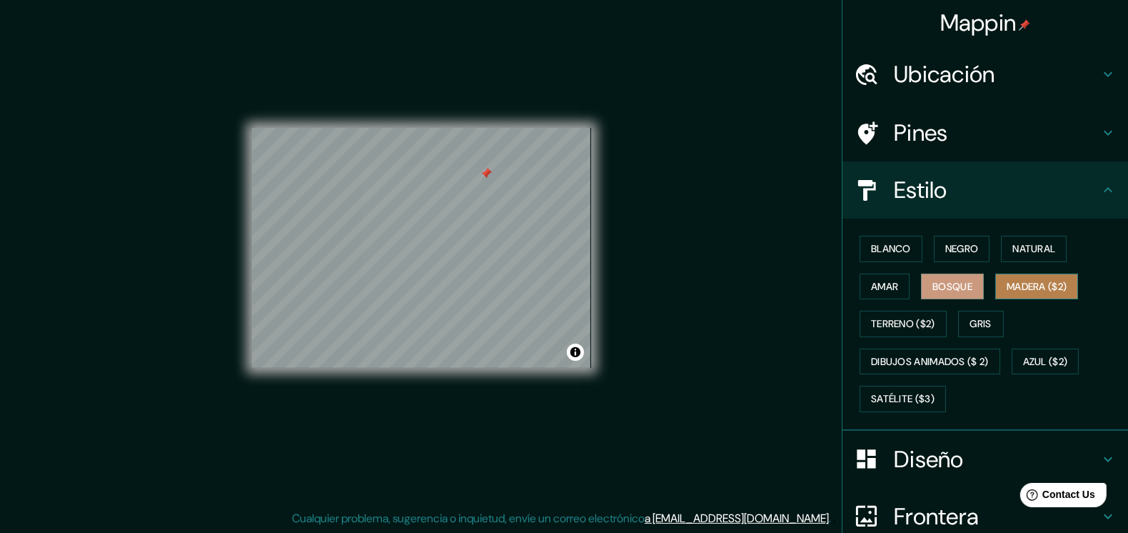
click at [1025, 281] on font "Madera ($2)" at bounding box center [1037, 287] width 60 height 18
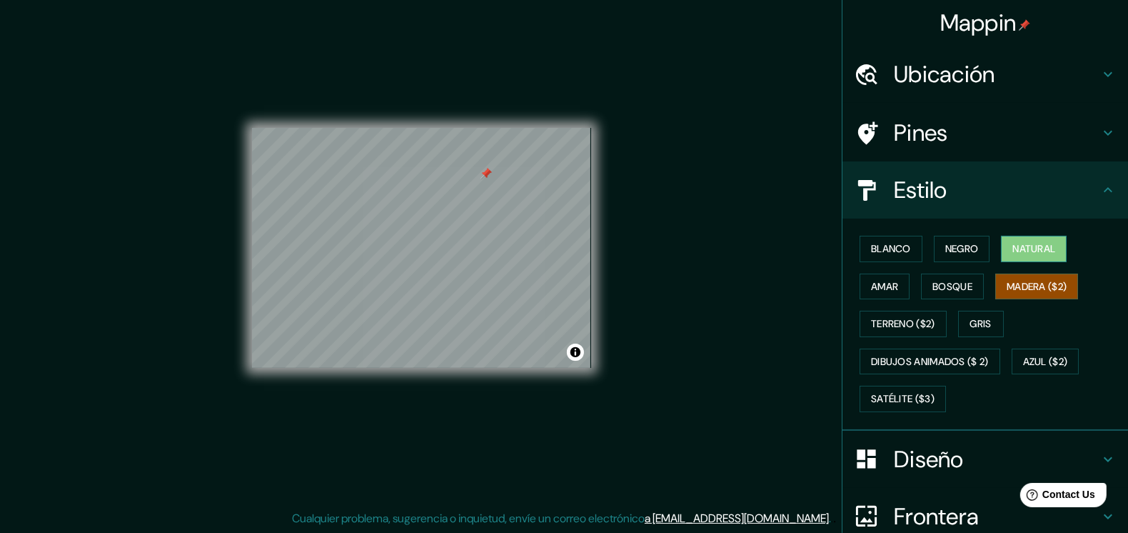
click at [1035, 243] on font "Natural" at bounding box center [1033, 249] width 43 height 18
click at [946, 251] on font "Negro" at bounding box center [962, 249] width 34 height 18
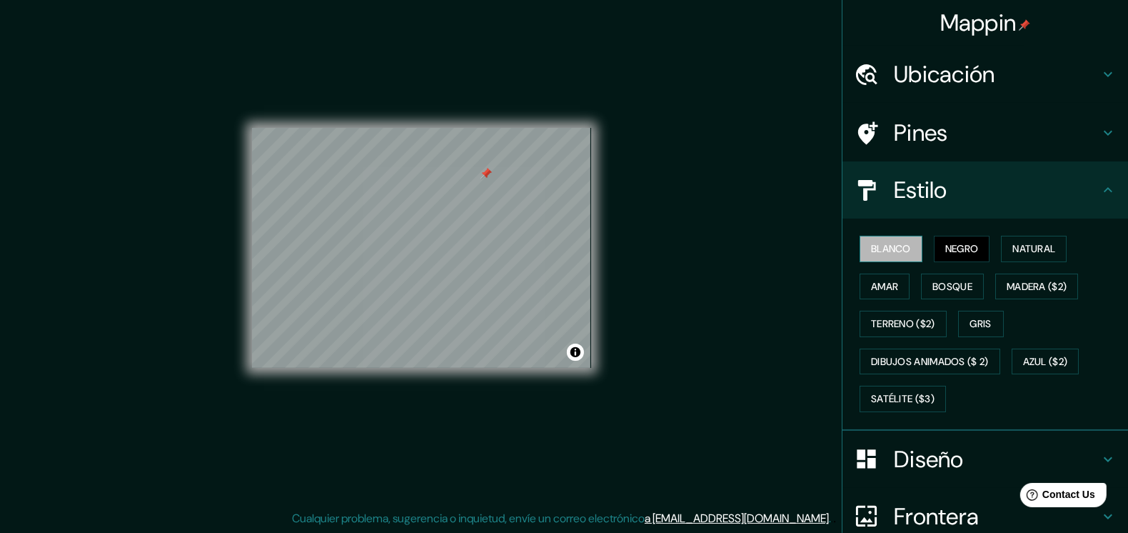
click at [878, 250] on font "Blanco" at bounding box center [891, 249] width 40 height 18
click at [900, 401] on font "Satélite ($3)" at bounding box center [903, 399] width 64 height 18
click at [602, 271] on div "© Mapbox © OpenStreetMap Improve this map © Maxar" at bounding box center [421, 247] width 385 height 525
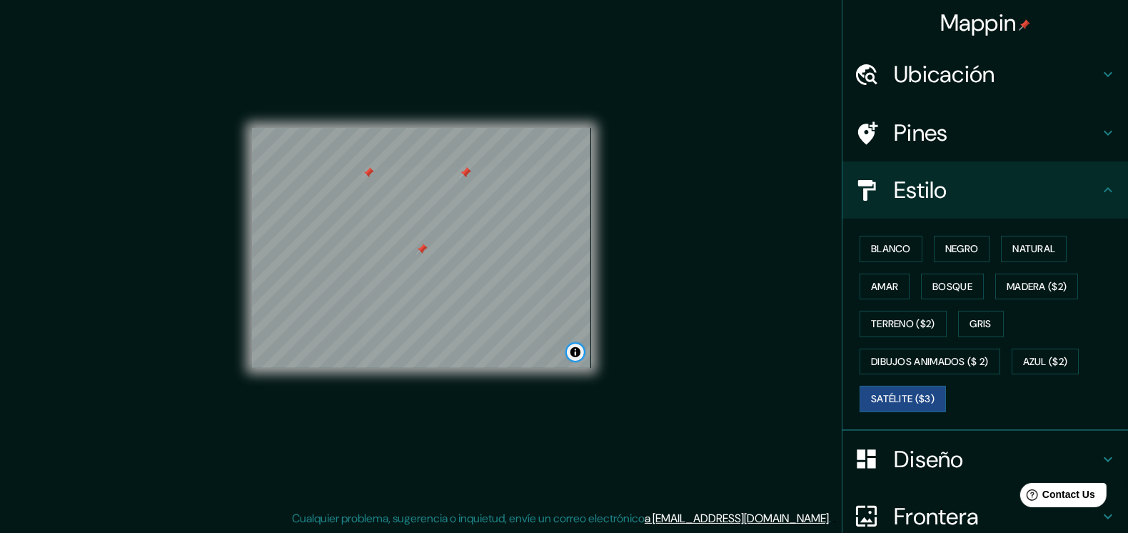
click at [575, 351] on button "Alternar atribución" at bounding box center [575, 351] width 17 height 17
drag, startPoint x: 464, startPoint y: 180, endPoint x: 461, endPoint y: 191, distance: 11.8
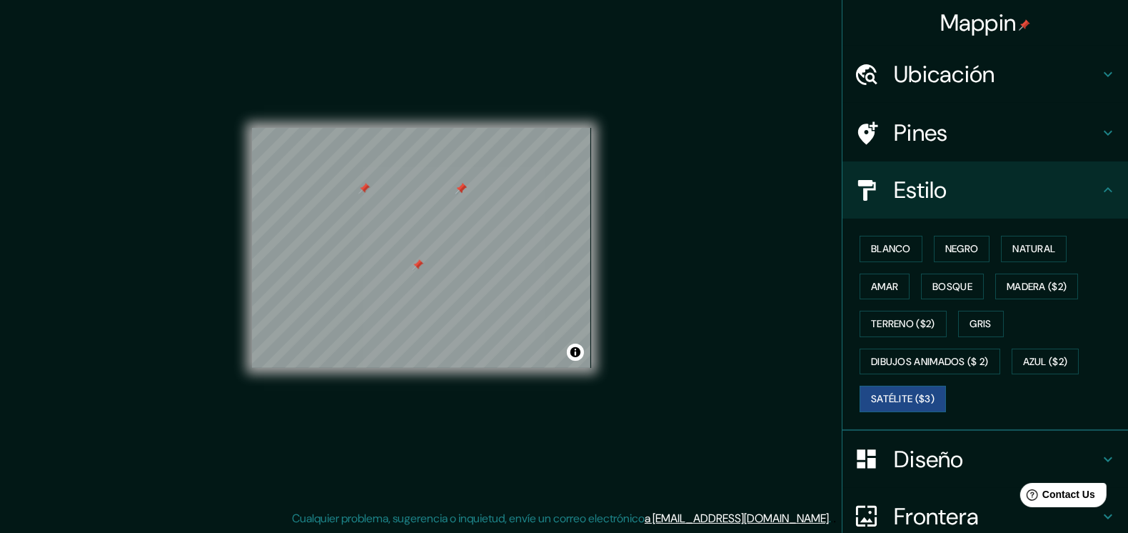
click at [461, 191] on div at bounding box center [461, 188] width 11 height 11
click at [461, 187] on div at bounding box center [462, 191] width 11 height 11
click at [461, 191] on div at bounding box center [461, 192] width 11 height 11
drag, startPoint x: 461, startPoint y: 191, endPoint x: 475, endPoint y: 189, distance: 13.6
click at [475, 189] on div at bounding box center [474, 191] width 11 height 11
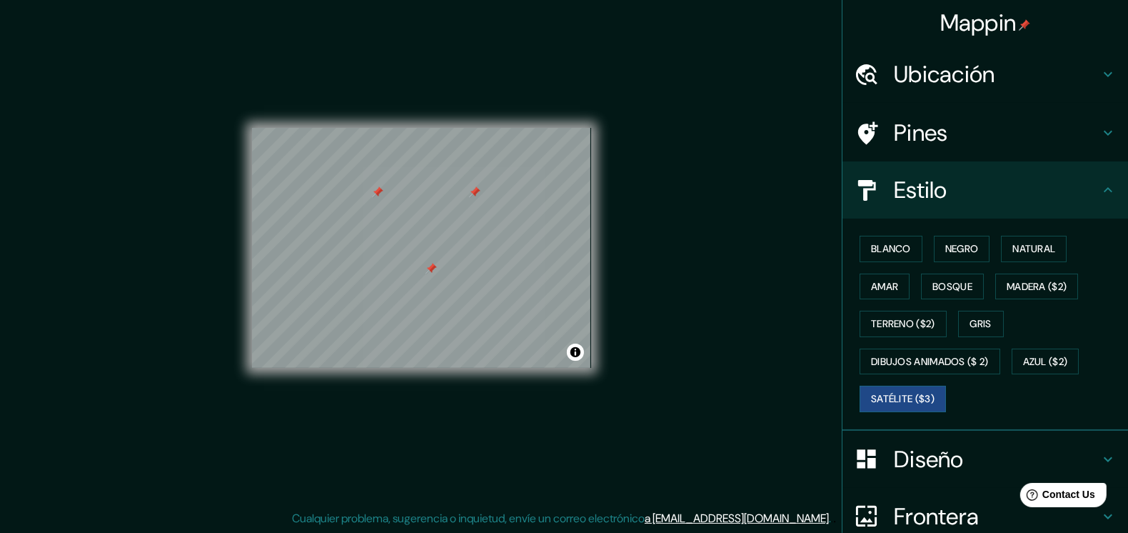
click at [473, 188] on div at bounding box center [474, 191] width 11 height 11
click at [379, 192] on div at bounding box center [377, 191] width 11 height 11
click at [431, 270] on div at bounding box center [431, 268] width 11 height 11
click at [439, 266] on div at bounding box center [439, 268] width 11 height 11
click at [974, 131] on h4 "Pines" at bounding box center [997, 133] width 206 height 29
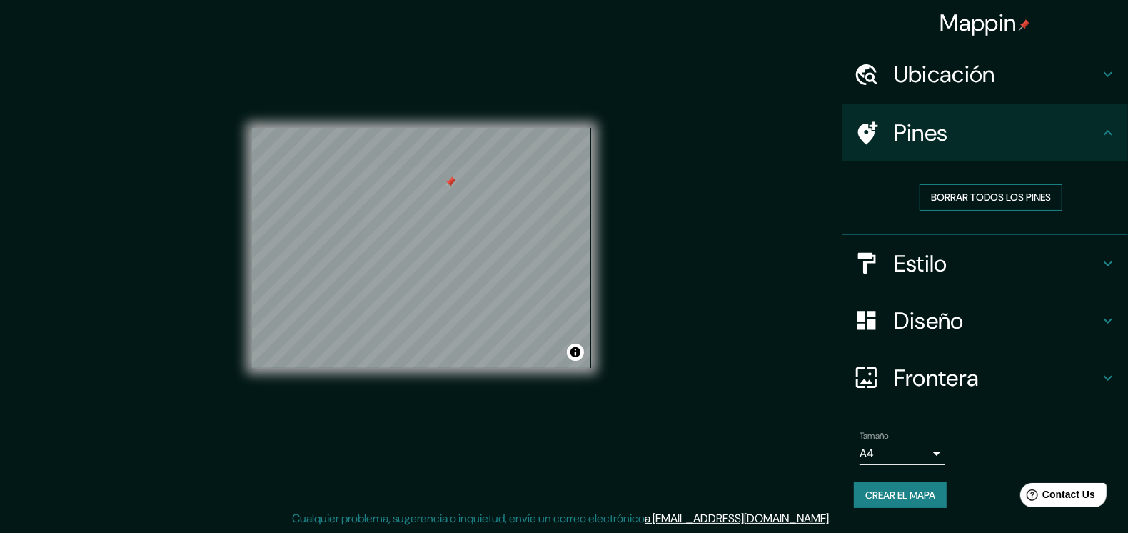
click at [972, 196] on font "Borrar todos los pines" at bounding box center [991, 197] width 120 height 18
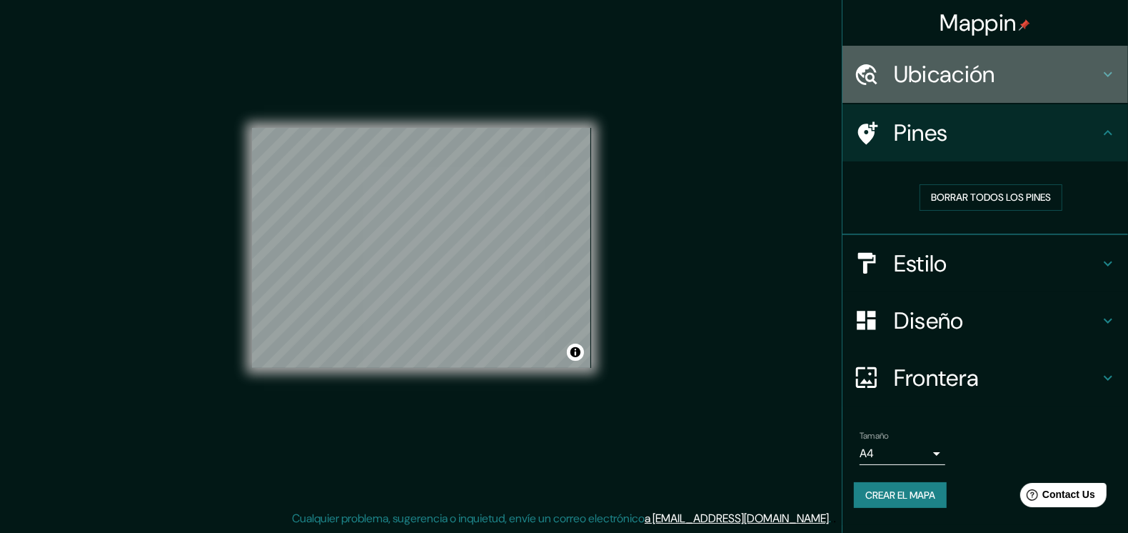
click at [998, 81] on h4 "Ubicación" at bounding box center [997, 74] width 206 height 29
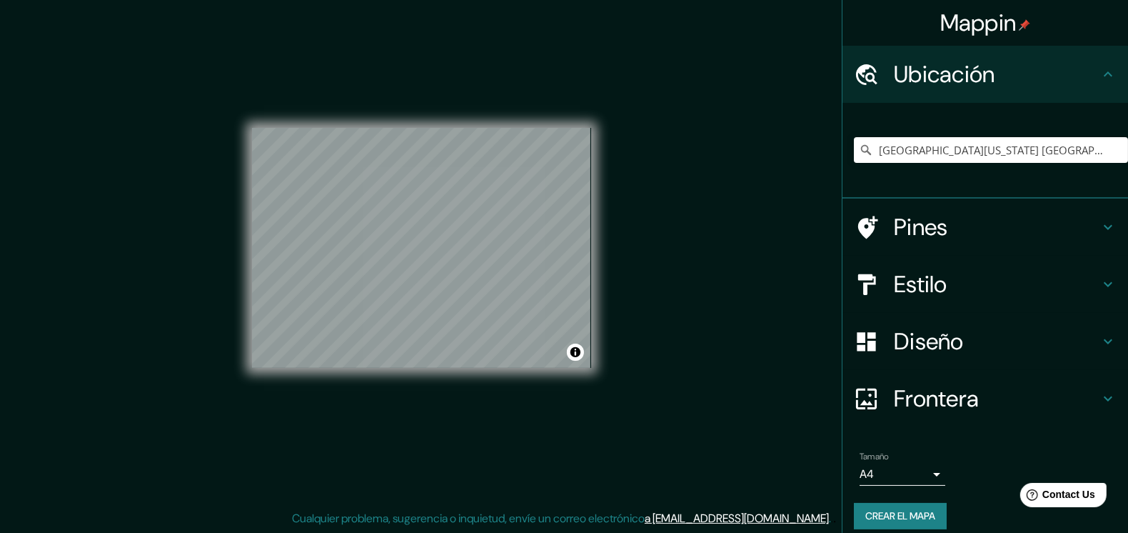
click at [898, 507] on font "Crear el mapa" at bounding box center [900, 516] width 70 height 18
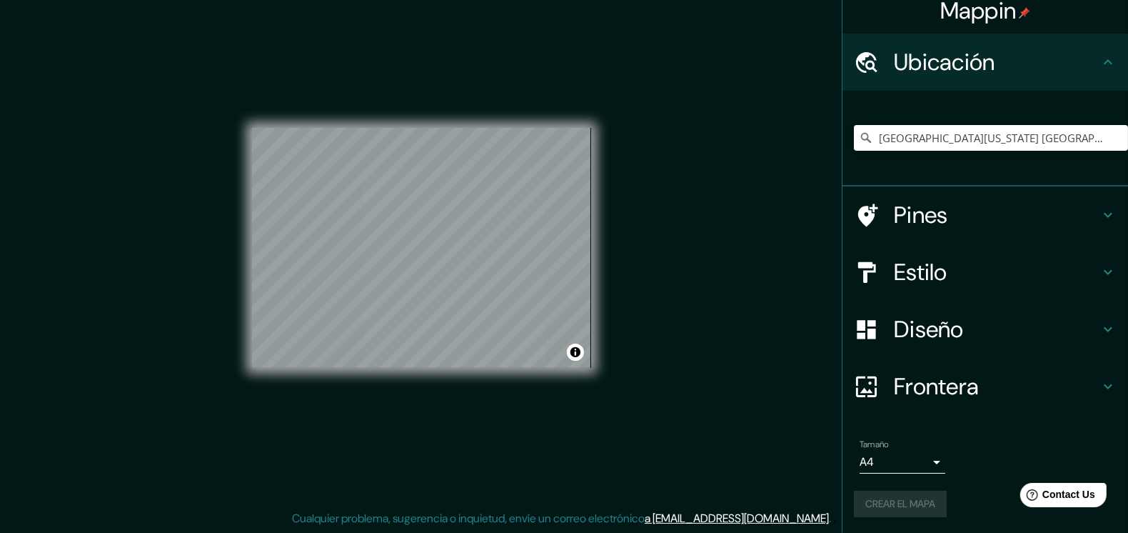
click at [925, 458] on body "Mappin Ubicación [GEOGRAPHIC_DATA][US_STATE] [GEOGRAPHIC_DATA][PERSON_NAME], [G…" at bounding box center [564, 251] width 1128 height 533
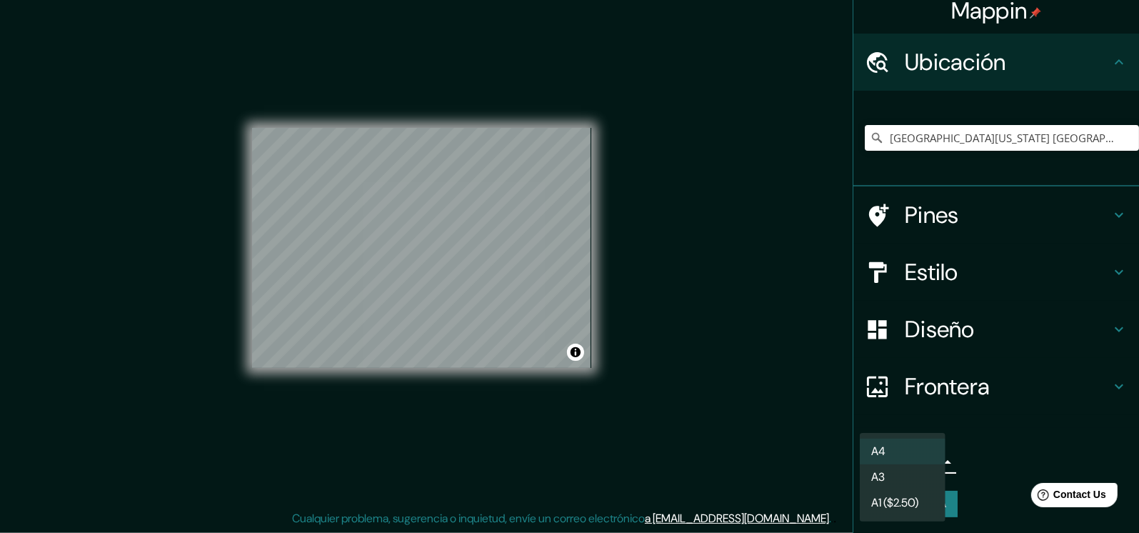
click at [780, 427] on div at bounding box center [569, 266] width 1139 height 533
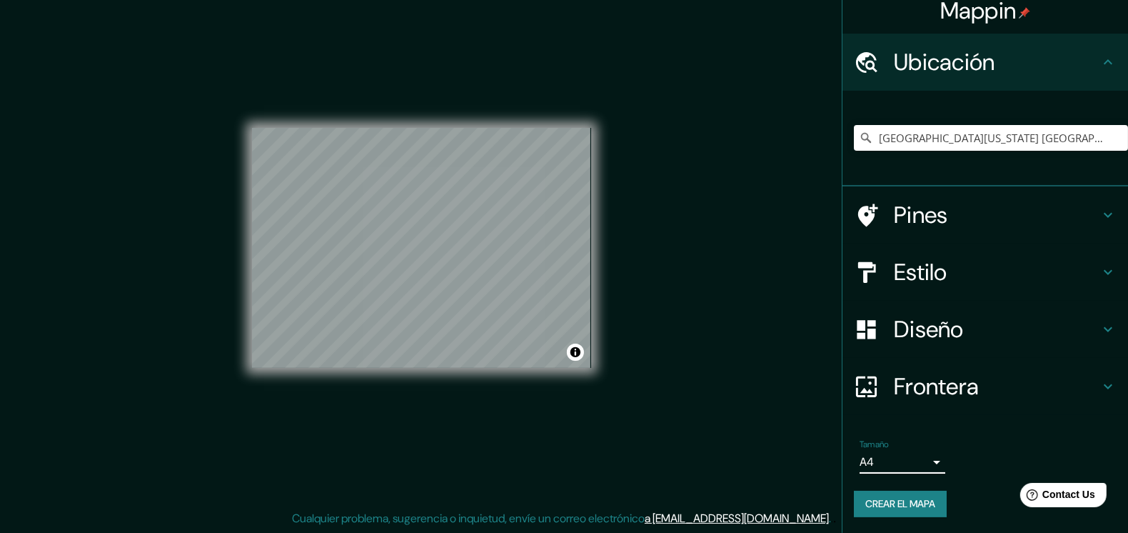
click at [875, 498] on font "Crear el mapa" at bounding box center [900, 504] width 70 height 18
click at [906, 220] on h4 "Pines" at bounding box center [997, 215] width 206 height 29
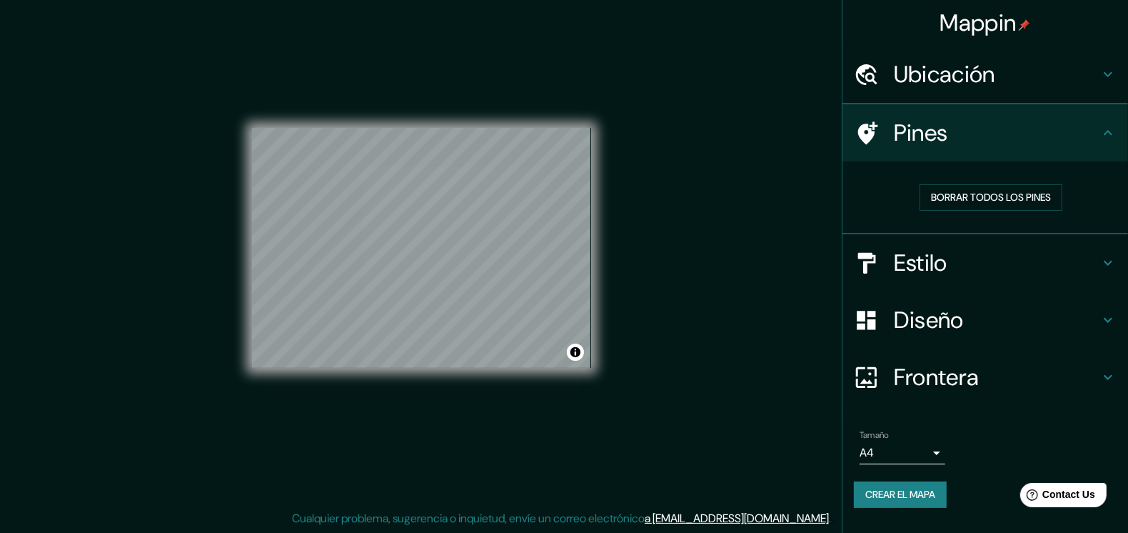
scroll to position [0, 0]
click at [931, 263] on h4 "Estilo" at bounding box center [997, 263] width 206 height 29
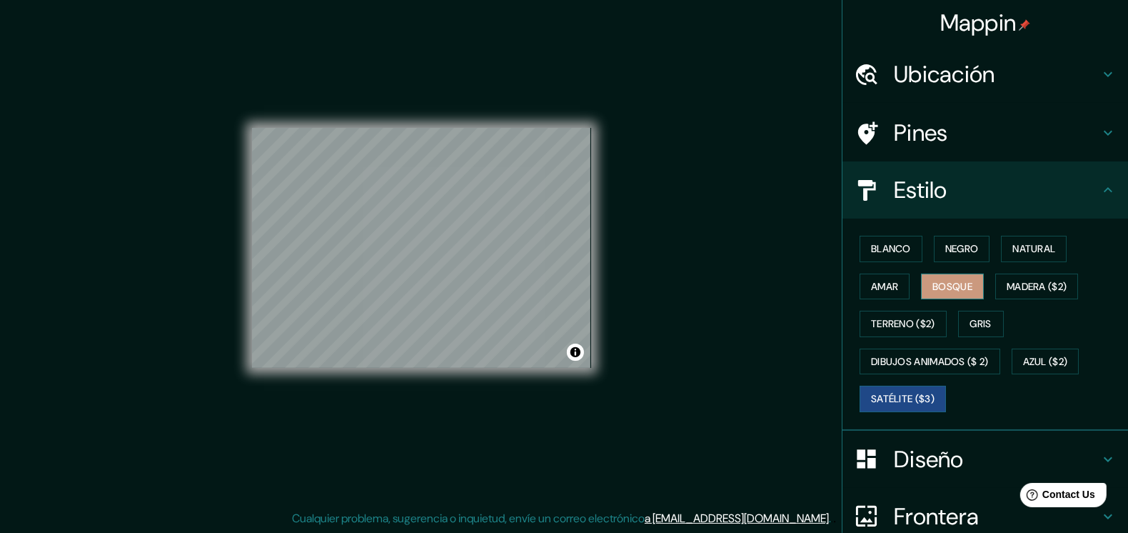
click at [962, 286] on font "Bosque" at bounding box center [952, 287] width 40 height 18
drag, startPoint x: 606, startPoint y: 217, endPoint x: 439, endPoint y: 245, distance: 169.4
click at [439, 245] on div at bounding box center [439, 246] width 11 height 11
click at [441, 178] on div at bounding box center [441, 178] width 11 height 11
